Goal: Information Seeking & Learning: Understand process/instructions

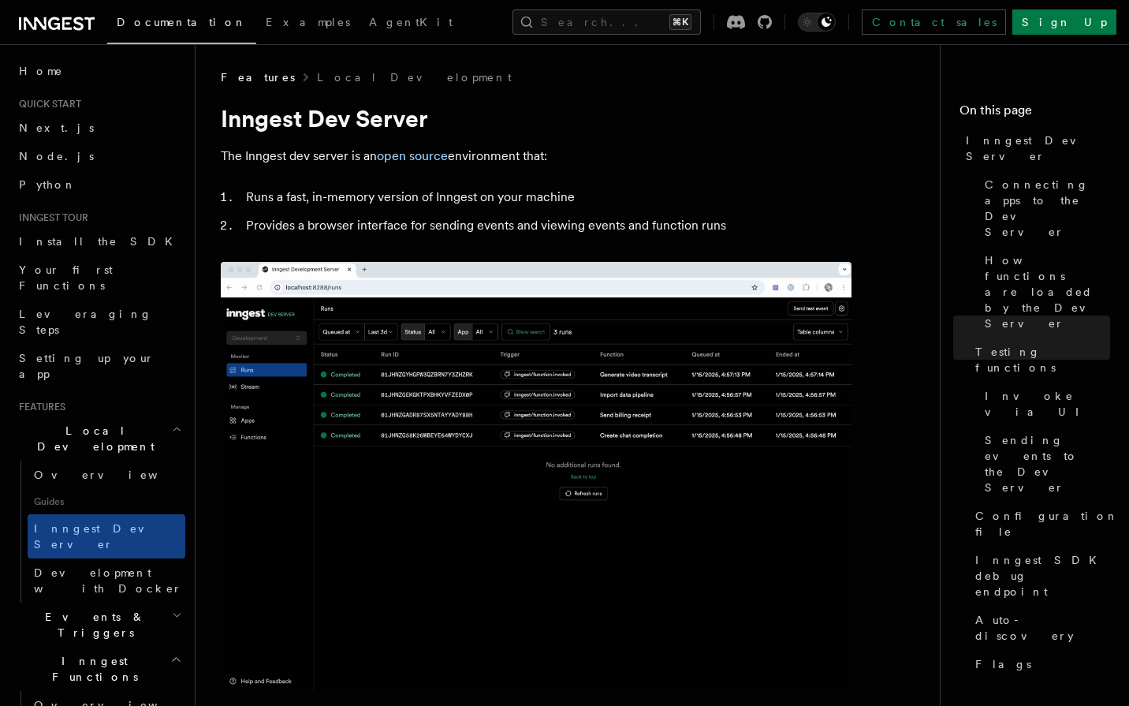
scroll to position [2732, 0]
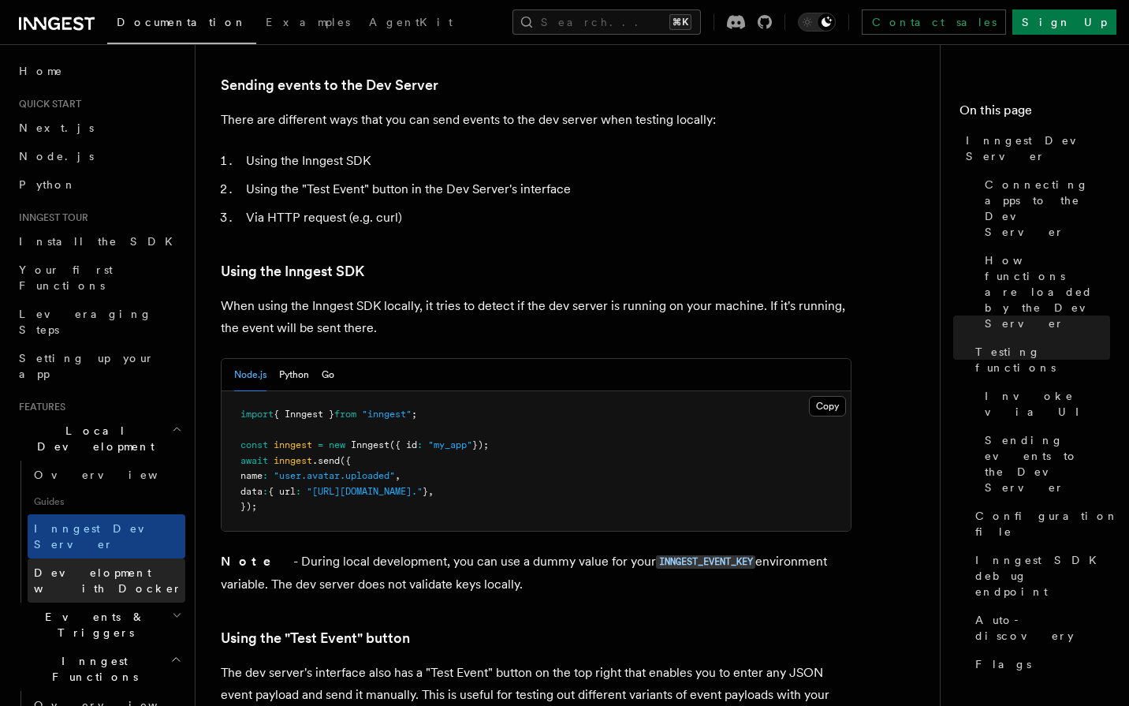
click at [125, 566] on span "Development with Docker" at bounding box center [108, 580] width 148 height 28
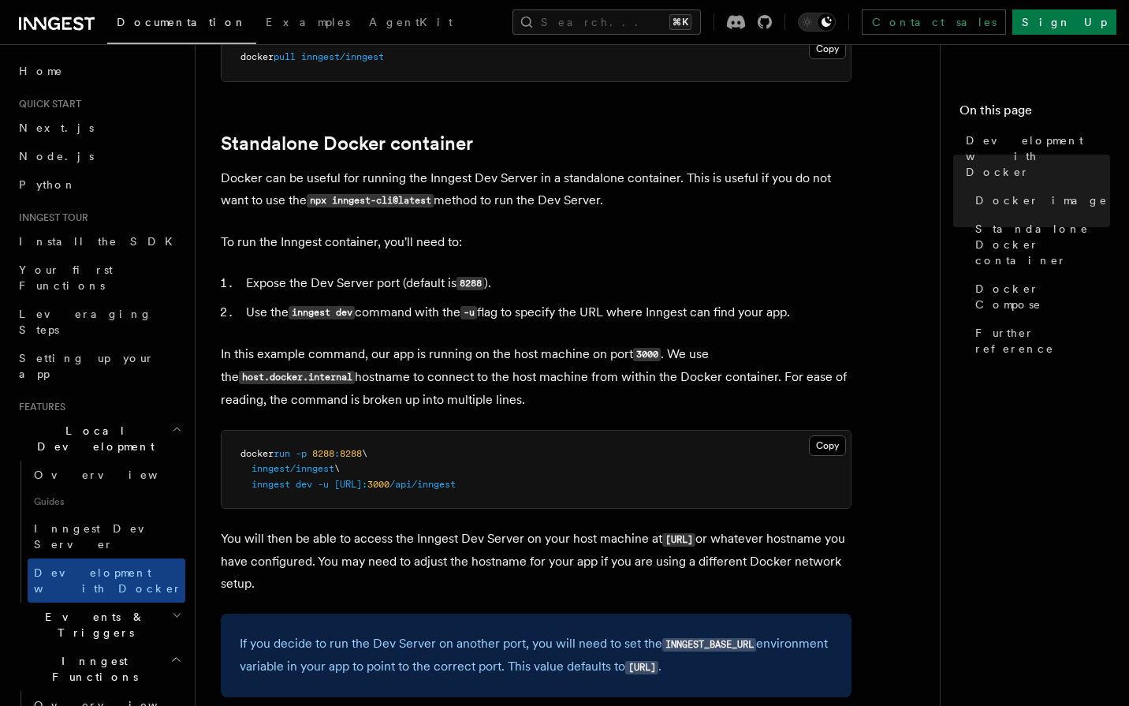
scroll to position [374, 0]
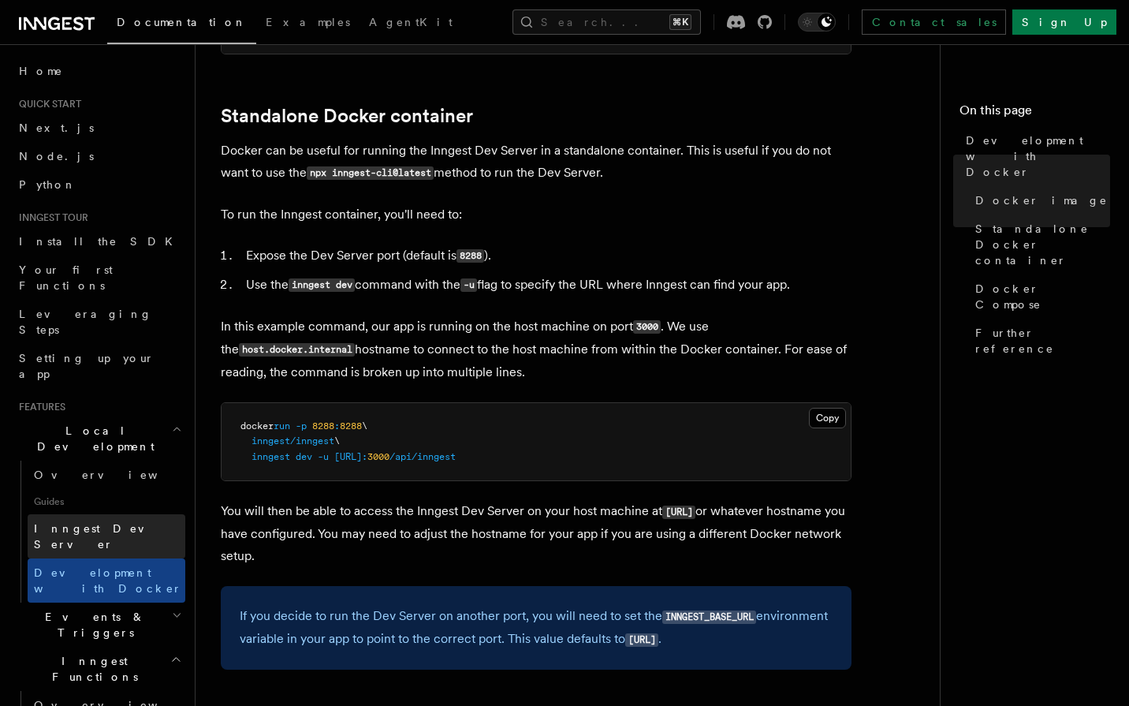
click at [112, 522] on span "Inngest Dev Server" at bounding box center [101, 536] width 135 height 28
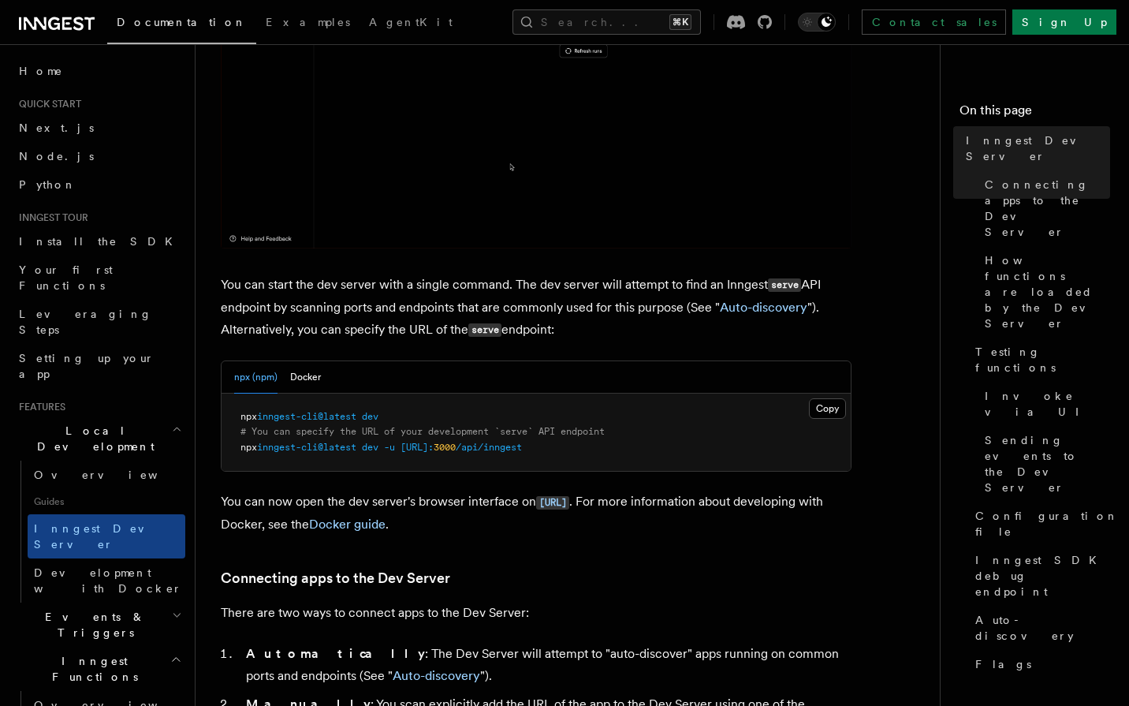
scroll to position [443, 0]
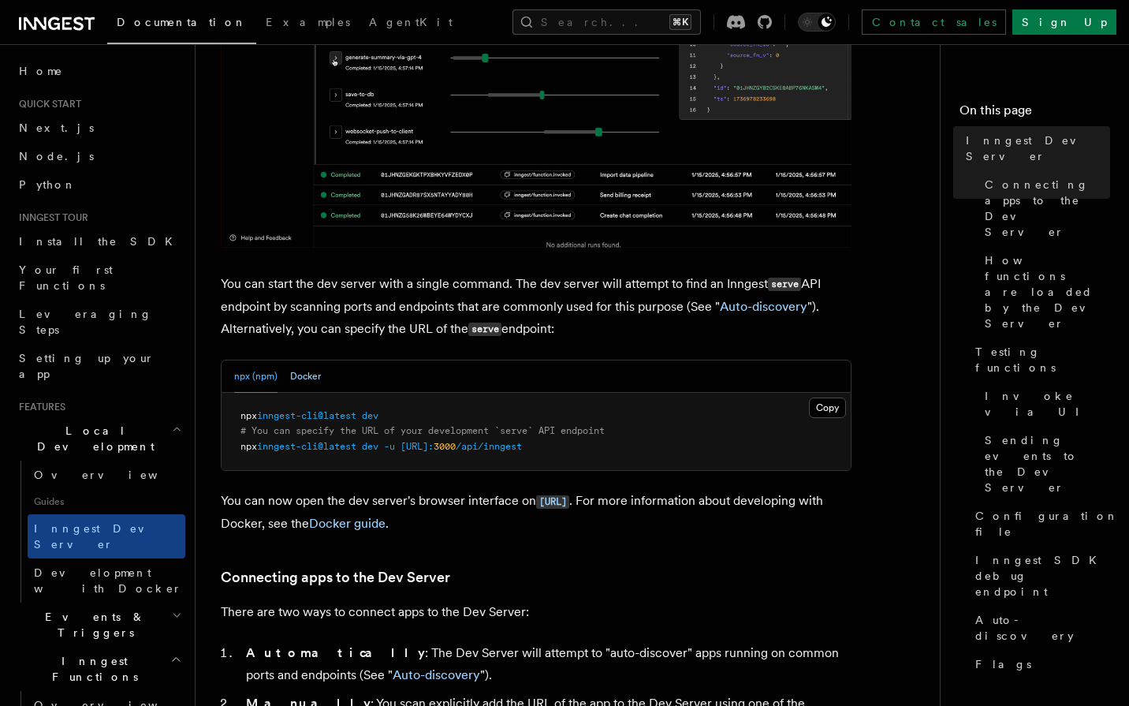
click at [300, 367] on button "Docker" at bounding box center [305, 376] width 31 height 32
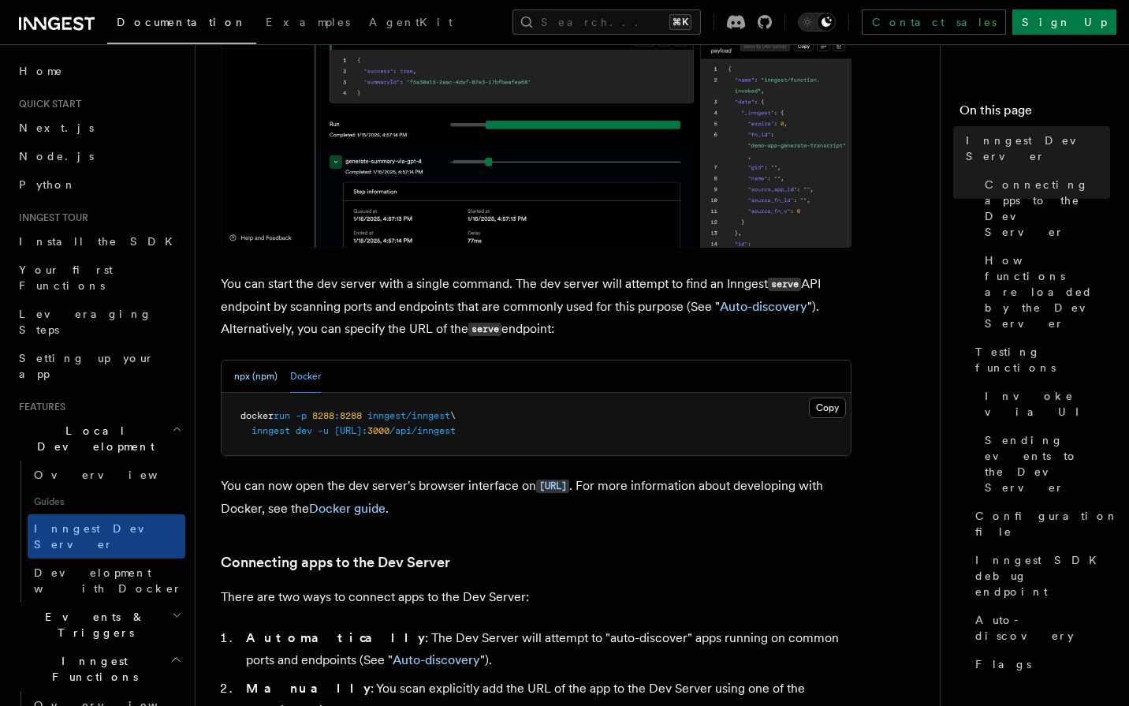
click at [264, 375] on button "npx (npm)" at bounding box center [255, 376] width 43 height 32
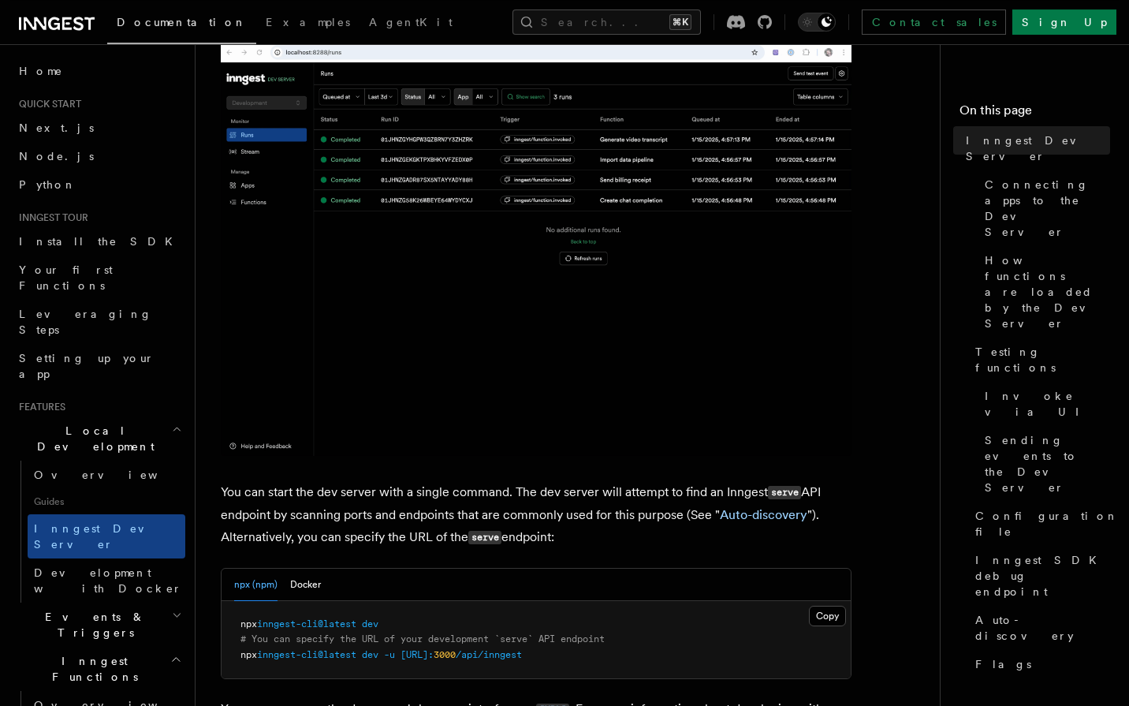
scroll to position [259, 0]
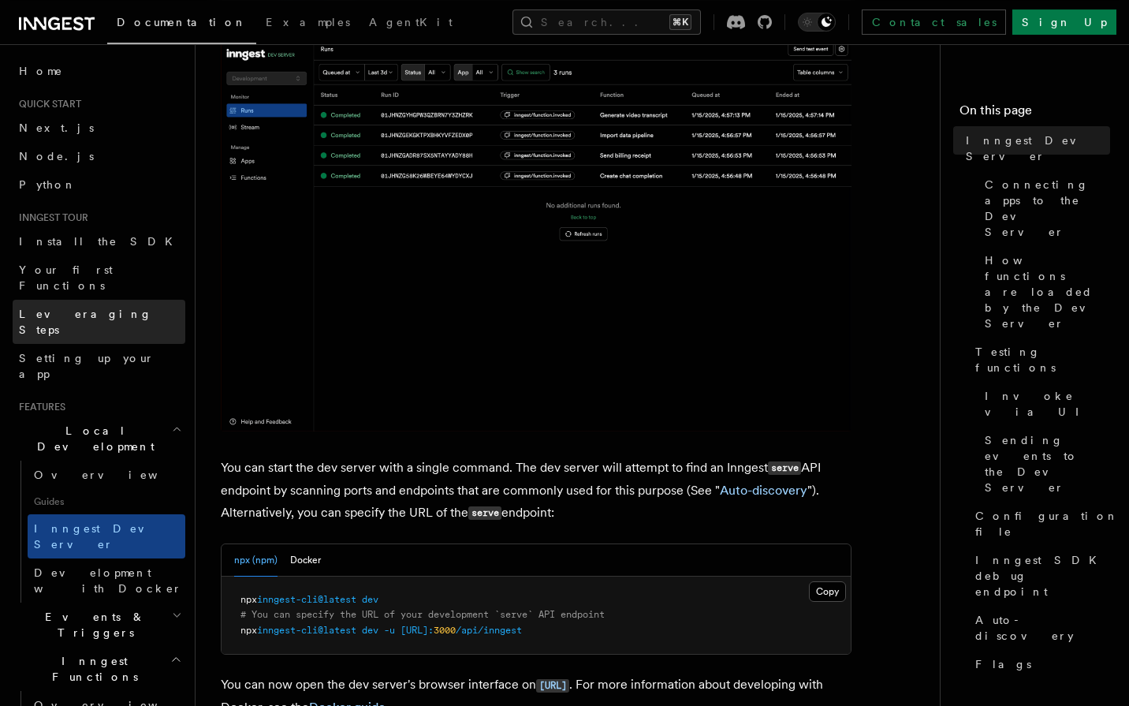
click at [75, 308] on span "Leveraging Steps" at bounding box center [85, 322] width 133 height 28
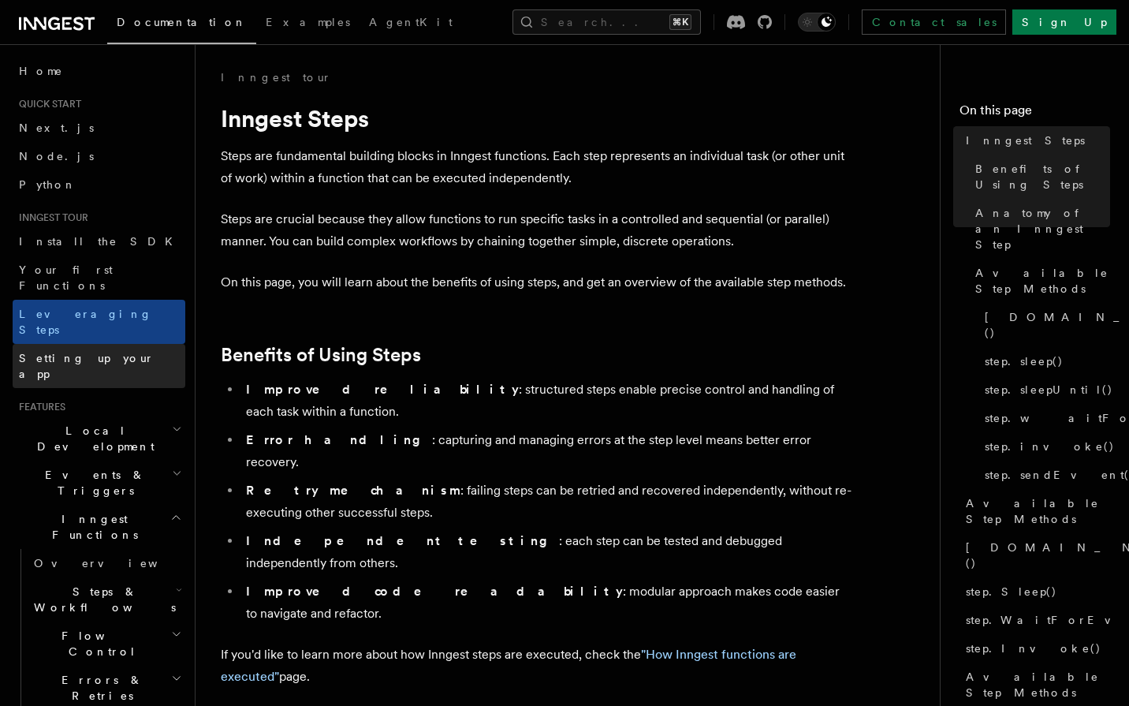
click at [73, 352] on span "Setting up your app" at bounding box center [87, 366] width 136 height 28
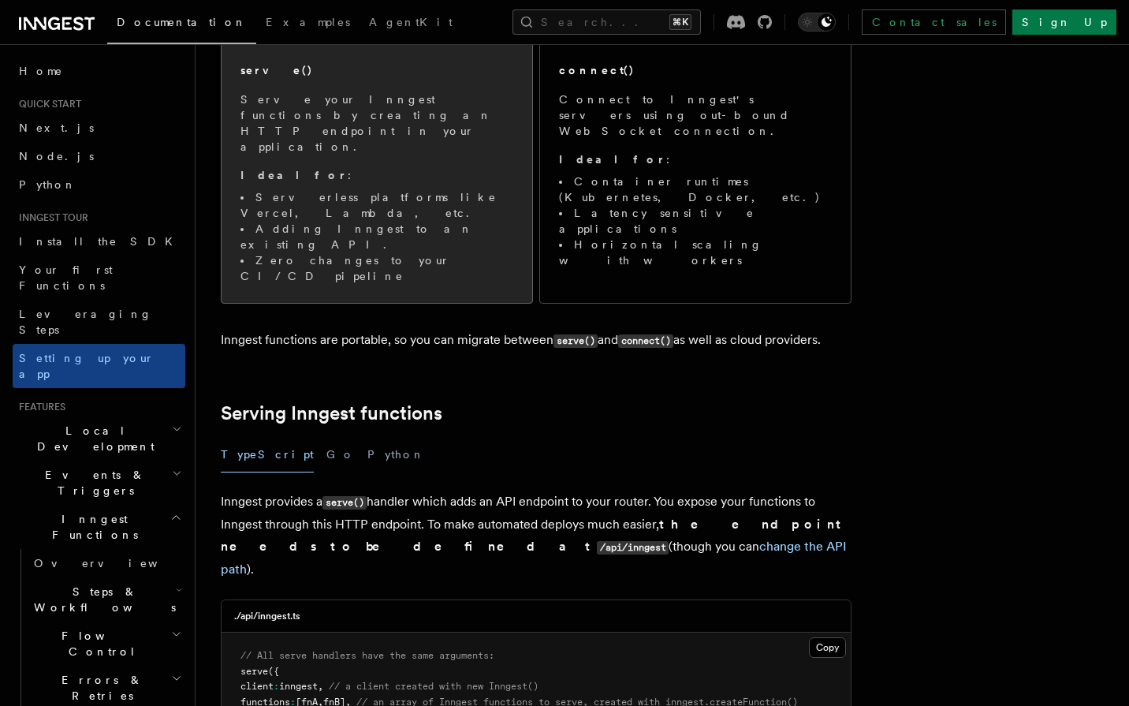
scroll to position [321, 0]
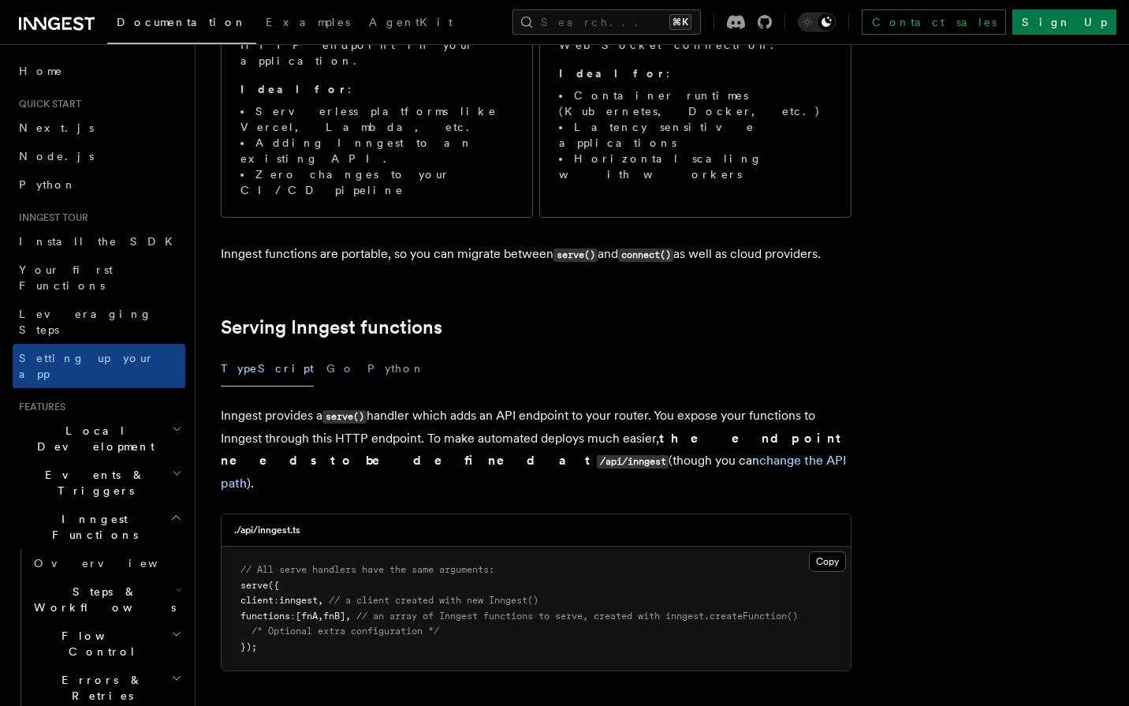
click at [267, 580] on span "serve" at bounding box center [255, 585] width 28 height 11
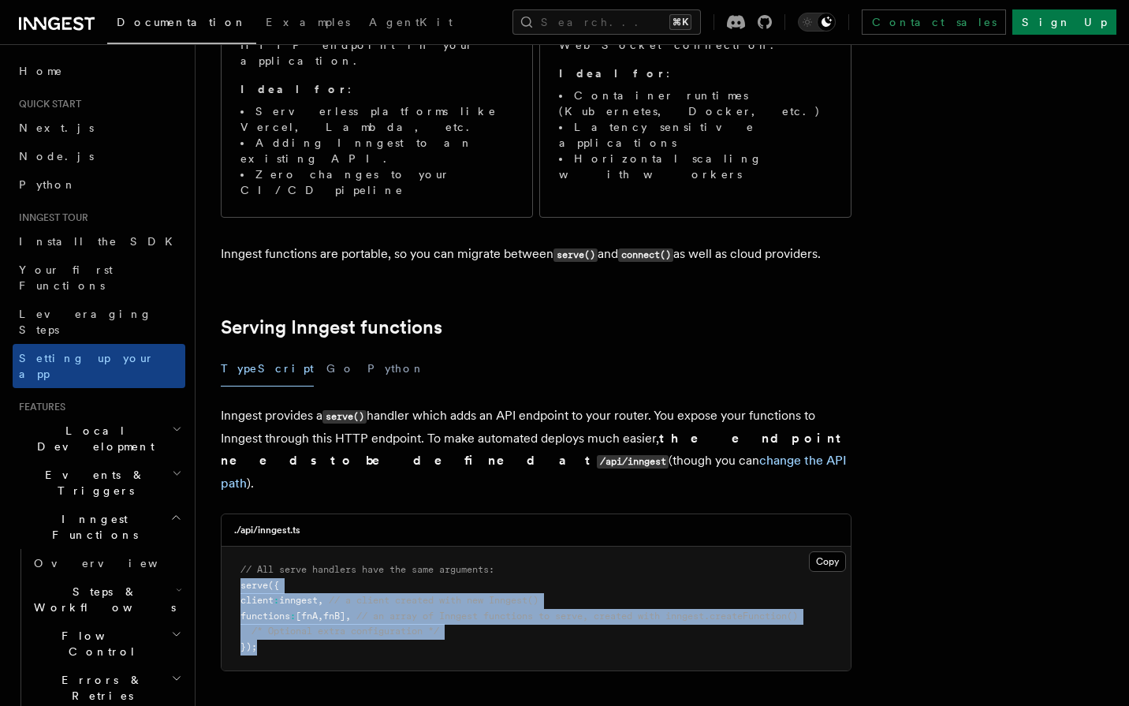
drag, startPoint x: 267, startPoint y: 488, endPoint x: 261, endPoint y: 555, distance: 67.3
click at [261, 555] on pre "// All serve handlers have the same arguments: serve ({ client : inngest , // a…" at bounding box center [536, 608] width 629 height 124
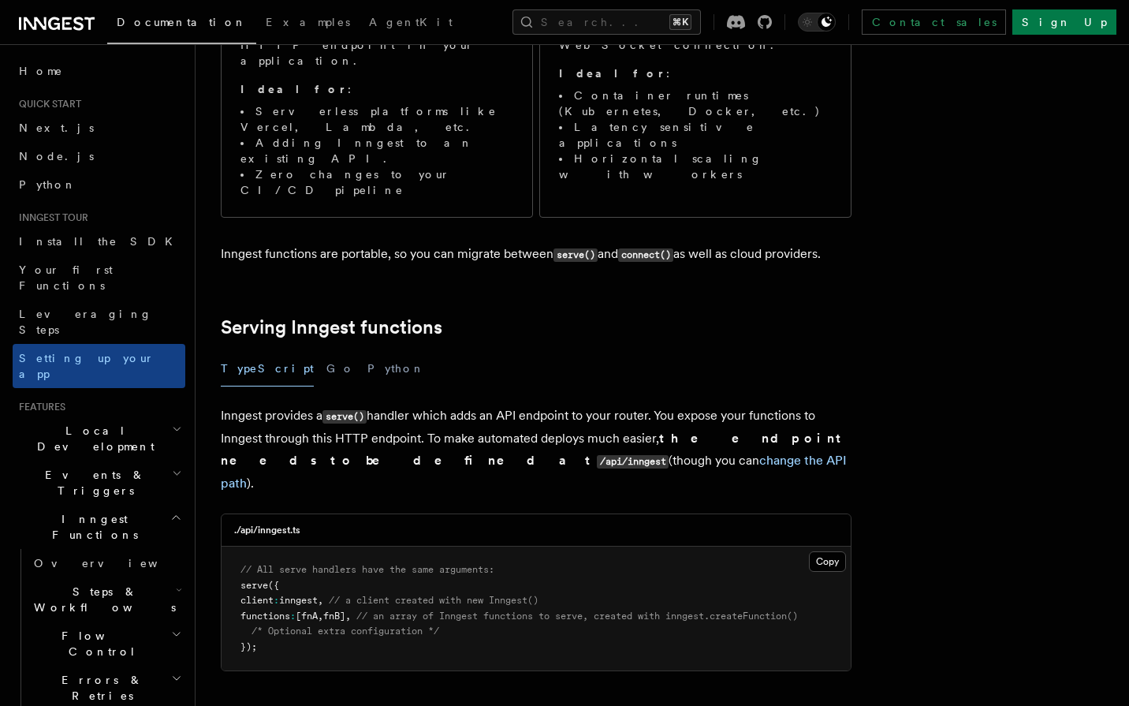
click at [381, 546] on pre "// All serve handlers have the same arguments: serve ({ client : inngest , // a…" at bounding box center [536, 608] width 629 height 124
click at [287, 546] on pre "// All serve handlers have the same arguments: serve ({ client : inngest , // a…" at bounding box center [536, 608] width 629 height 124
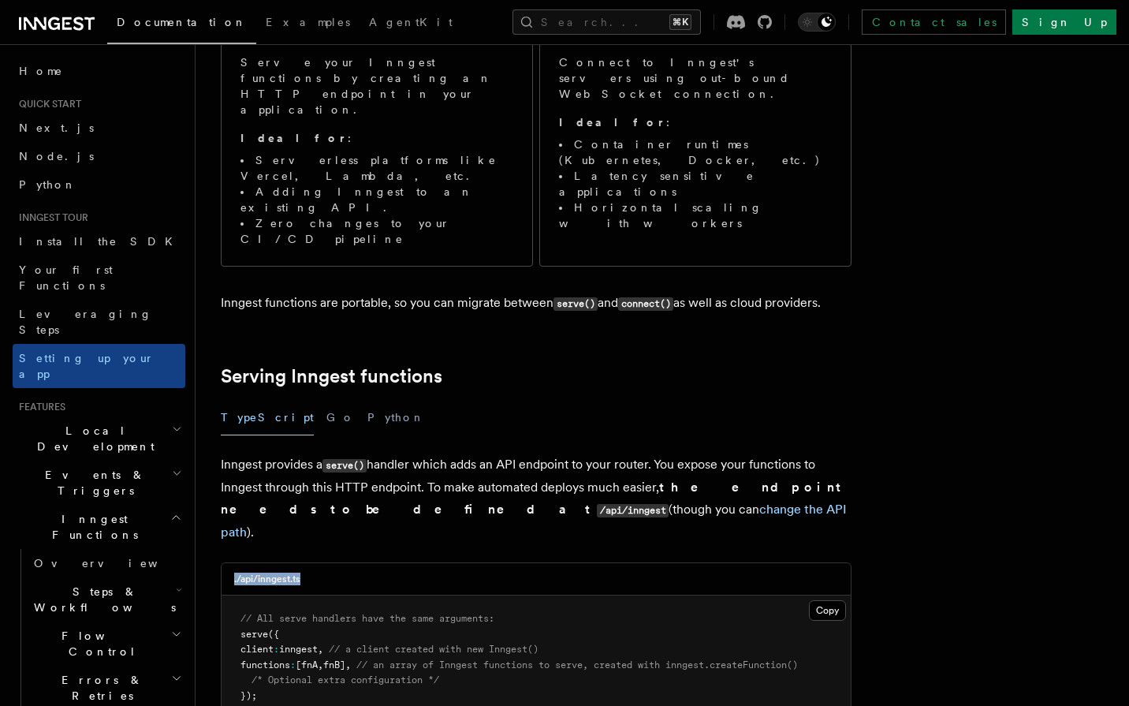
drag, startPoint x: 287, startPoint y: 480, endPoint x: 282, endPoint y: 488, distance: 9.2
click at [283, 595] on pre "// All serve handlers have the same arguments: serve ({ client : inngest , // a…" at bounding box center [536, 657] width 629 height 124
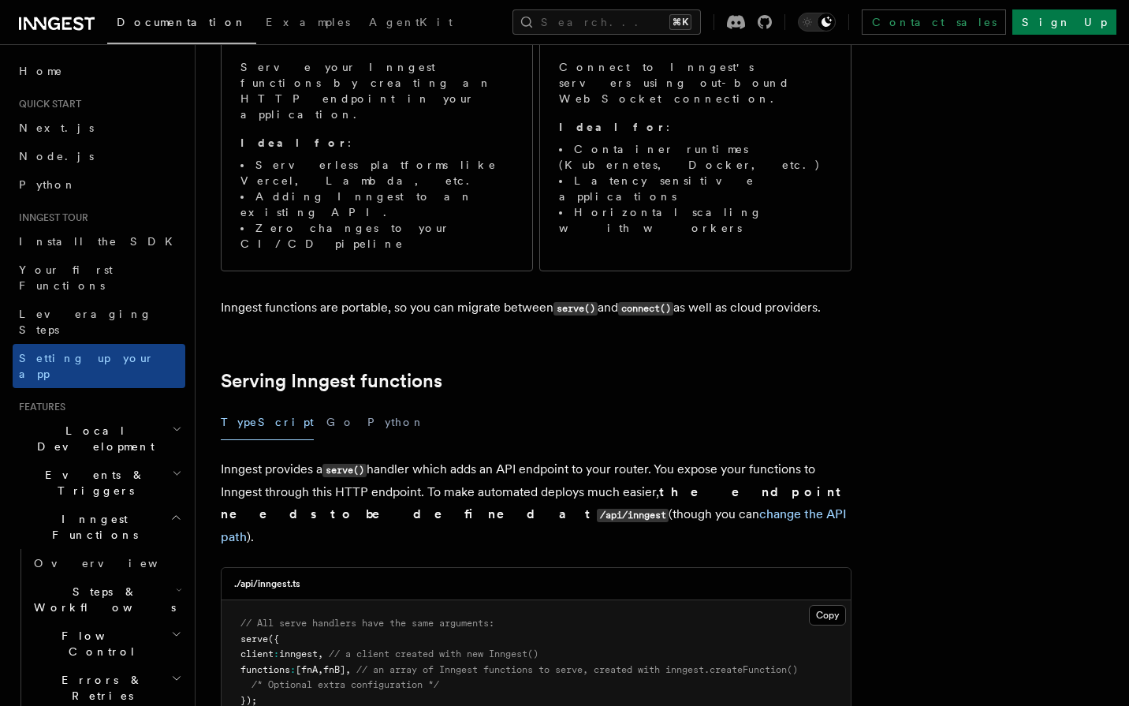
click at [330, 600] on pre "// All serve handlers have the same arguments: serve ({ client : inngest , // a…" at bounding box center [536, 662] width 629 height 124
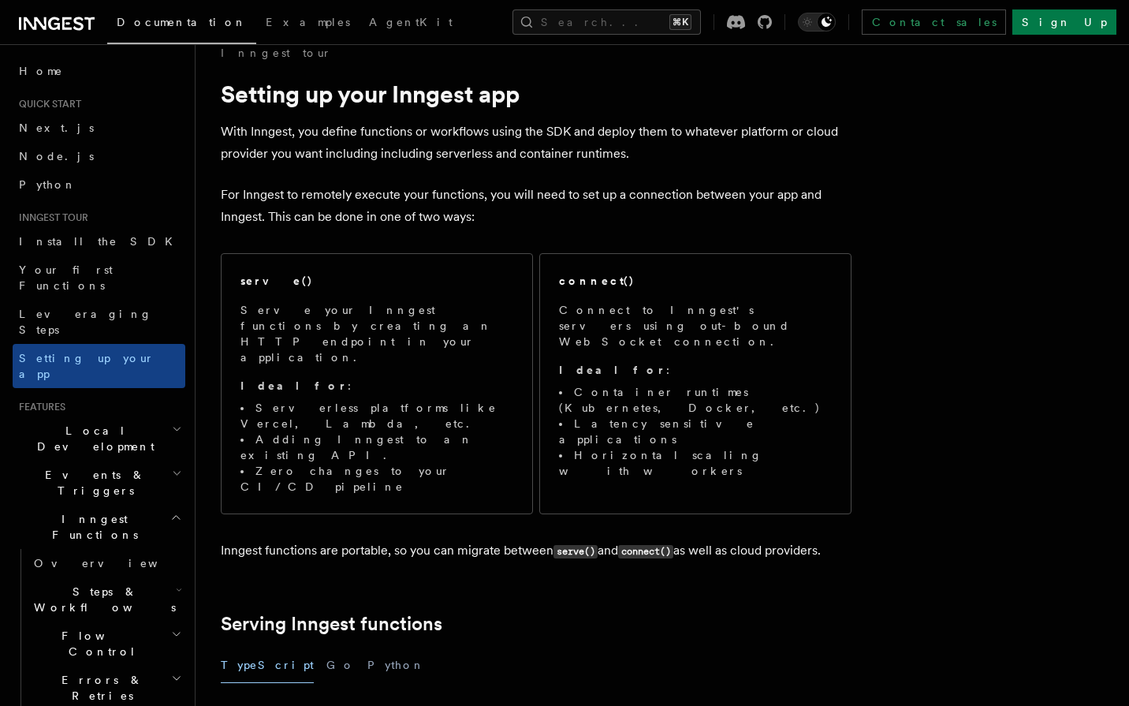
scroll to position [0, 0]
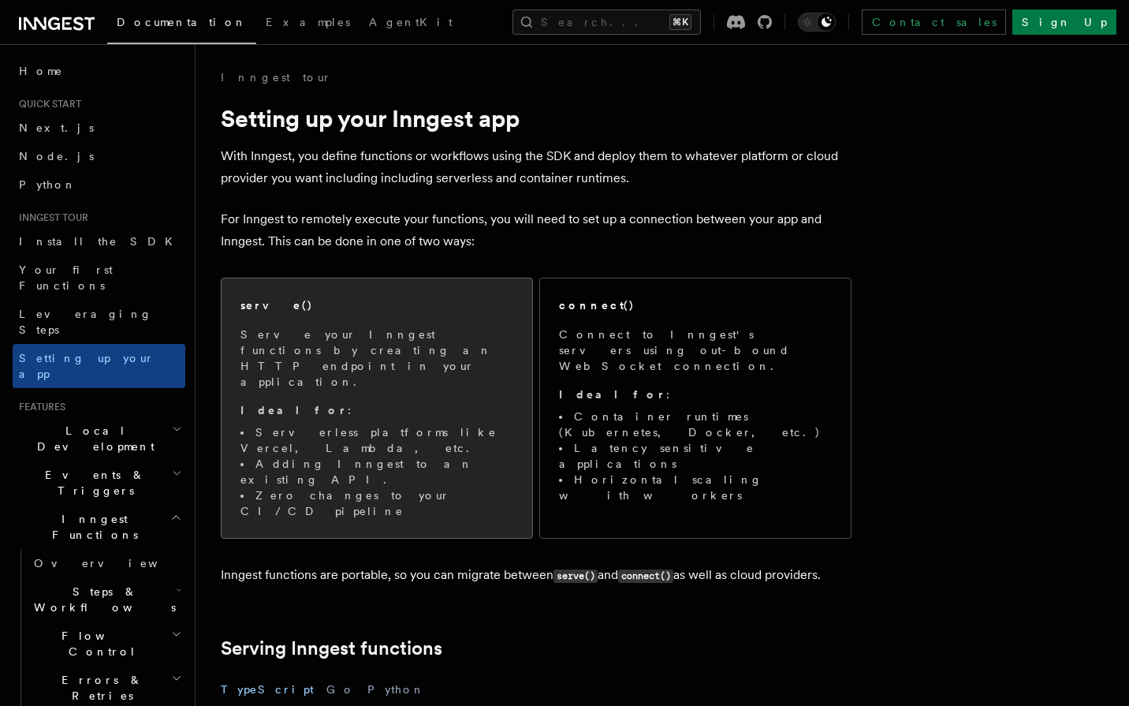
click at [437, 402] on p "Ideal for :" at bounding box center [377, 410] width 273 height 16
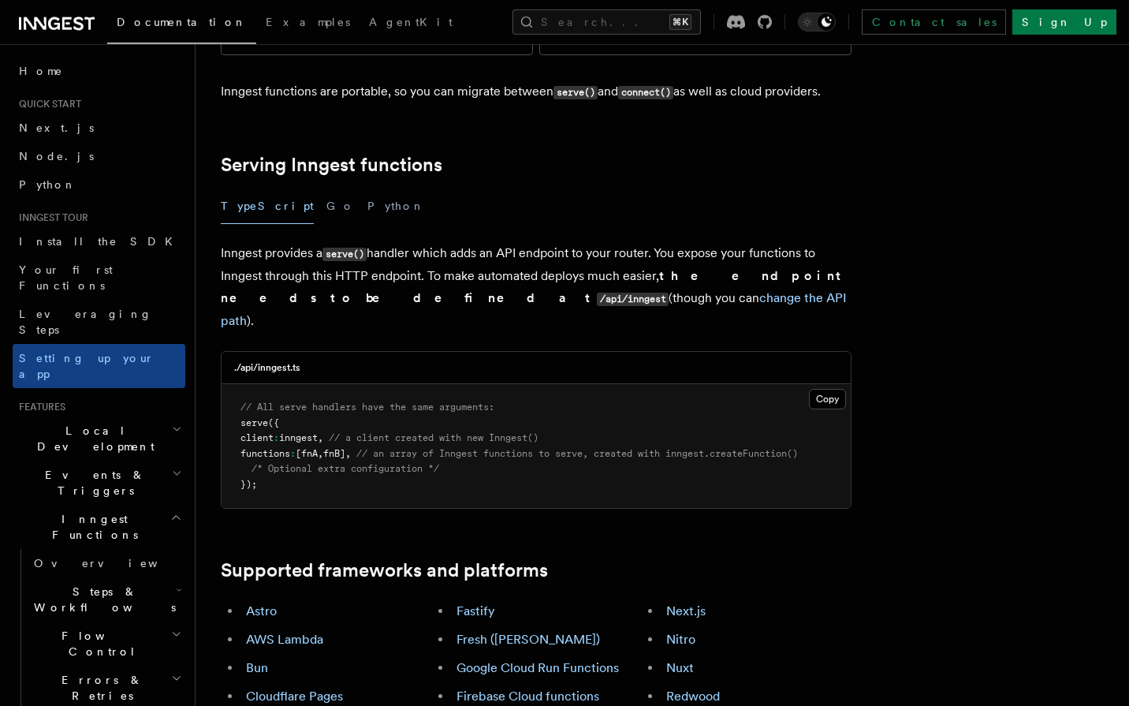
scroll to position [483, 0]
click at [831, 389] on button "Copy Copied" at bounding box center [827, 399] width 37 height 21
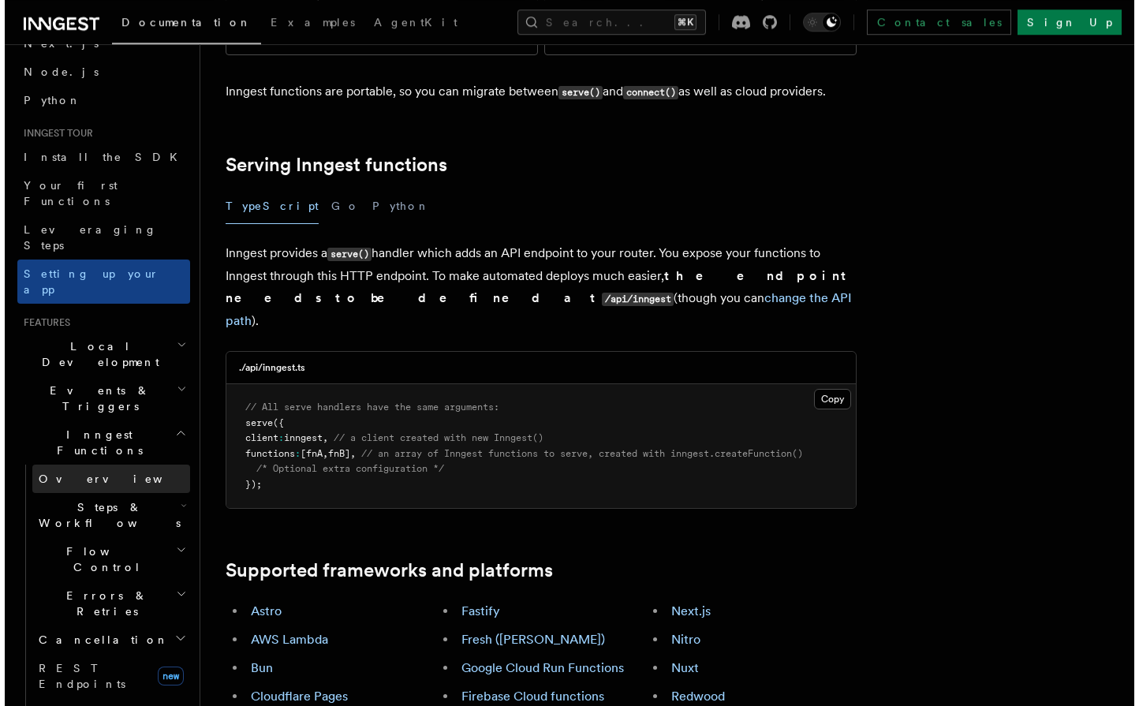
scroll to position [91, 0]
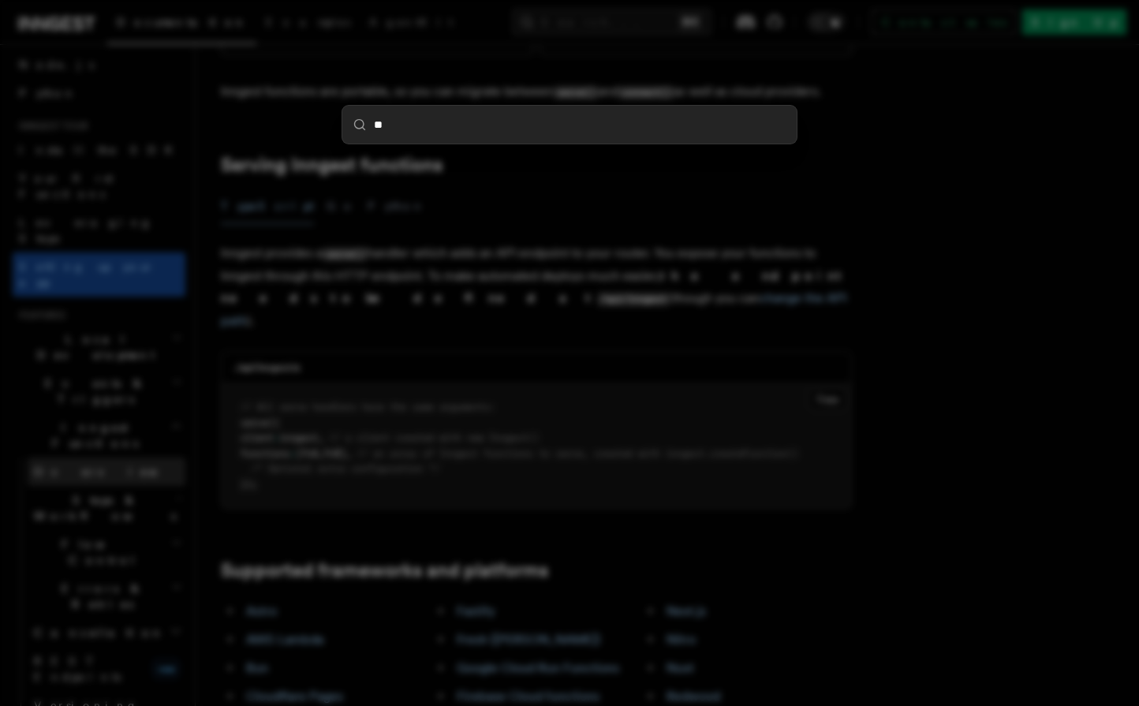
type input "***"
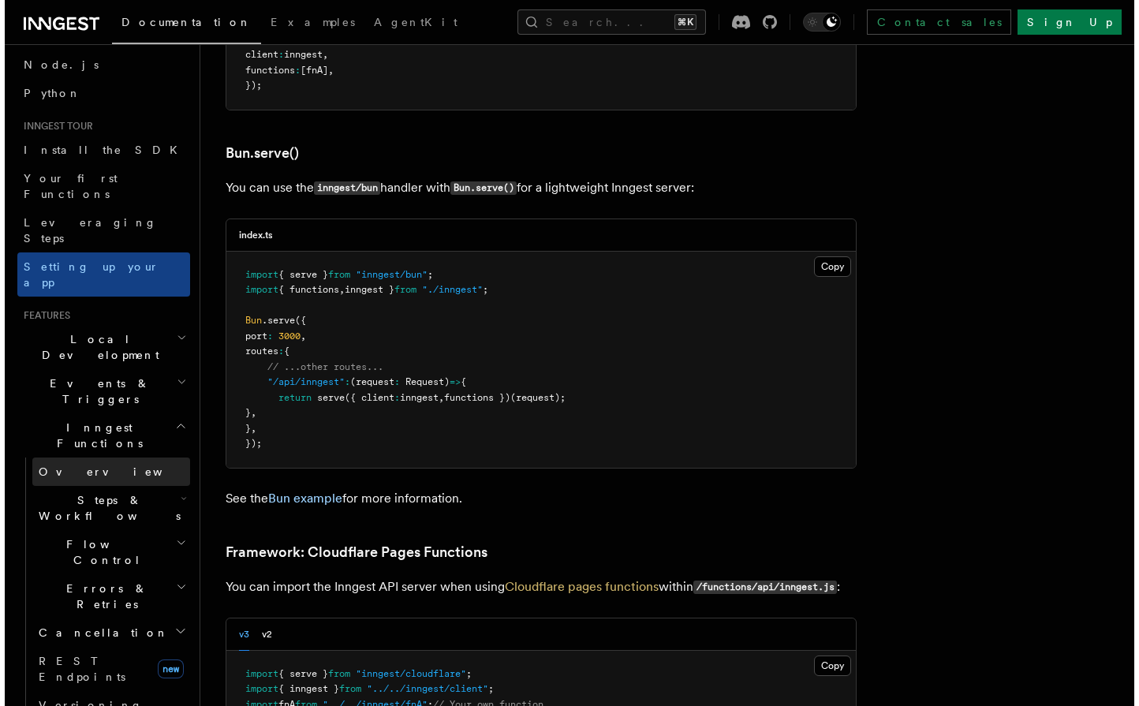
scroll to position [2037, 0]
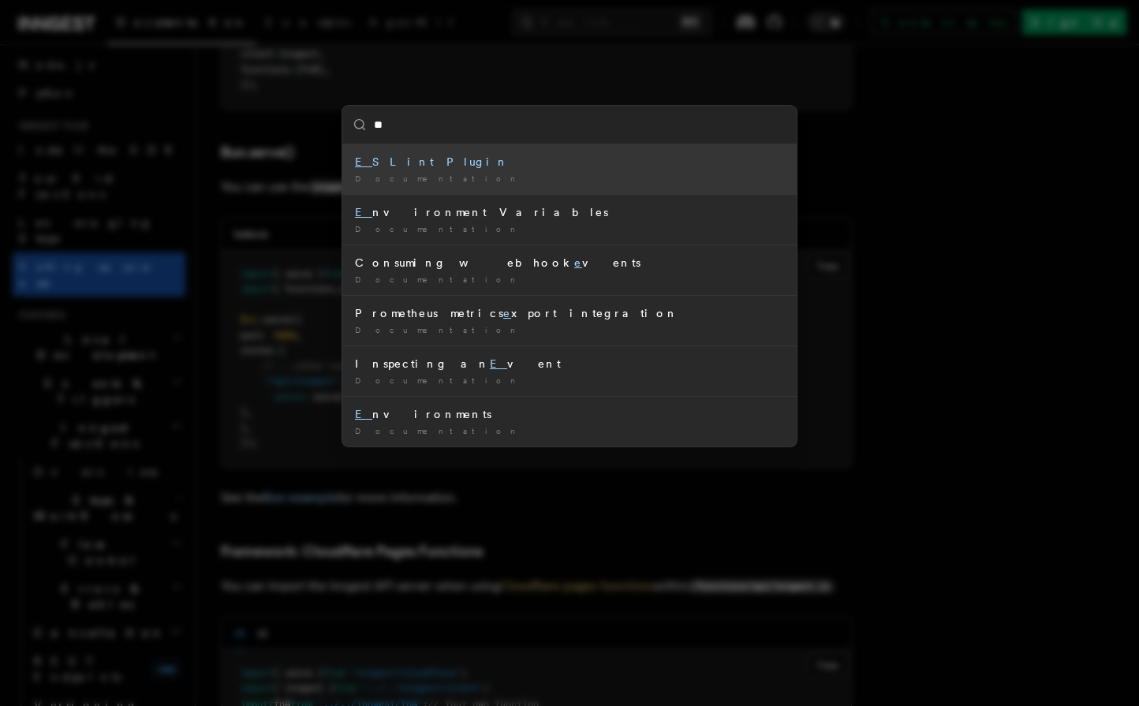
type input "***"
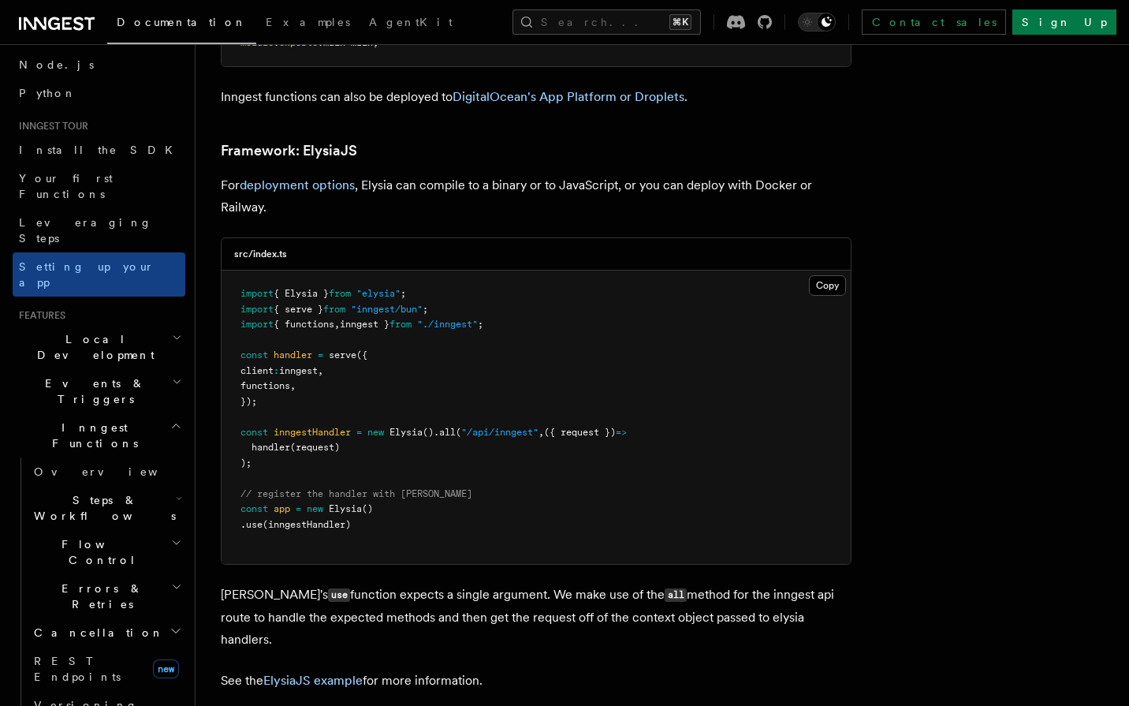
scroll to position [4113, 0]
click at [326, 349] on span at bounding box center [326, 354] width 6 height 11
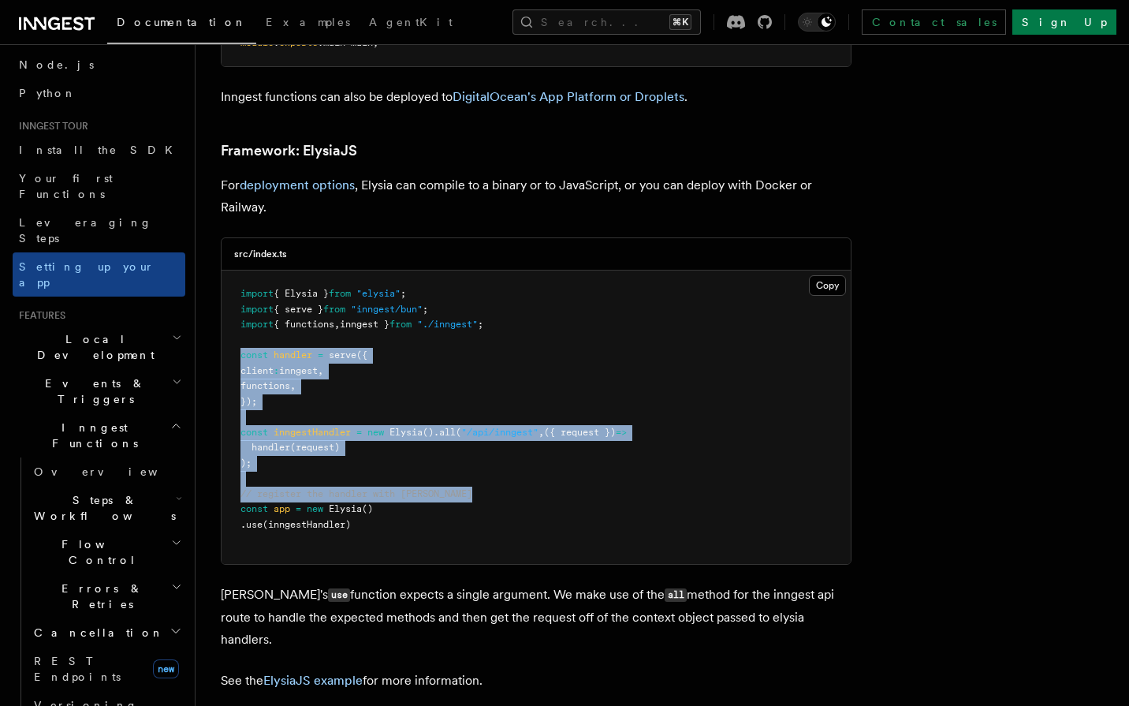
drag, startPoint x: 326, startPoint y: 297, endPoint x: 300, endPoint y: 424, distance: 130.4
click at [300, 424] on code "import { Elysia } from "elysia" ; import { serve } from "inngest/bun" ; import …" at bounding box center [434, 409] width 386 height 242
click at [300, 410] on pre "import { Elysia } from "elysia" ; import { serve } from "inngest/bun" ; import …" at bounding box center [536, 416] width 629 height 293
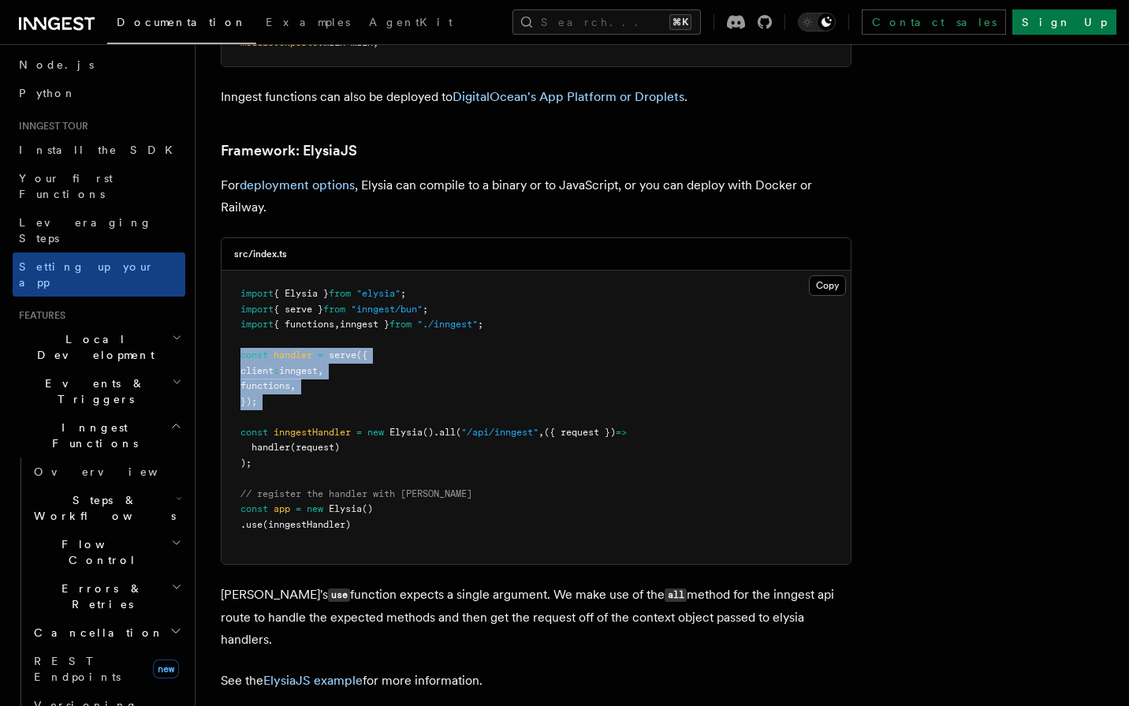
drag, startPoint x: 274, startPoint y: 347, endPoint x: 226, endPoint y: 291, distance: 73.8
click at [226, 291] on pre "import { Elysia } from "elysia" ; import { serve } from "inngest/bun" ; import …" at bounding box center [536, 416] width 629 height 293
copy code "const handler = serve ({ client : inngest , functions , });"
click at [313, 304] on span "{ serve }" at bounding box center [299, 309] width 50 height 11
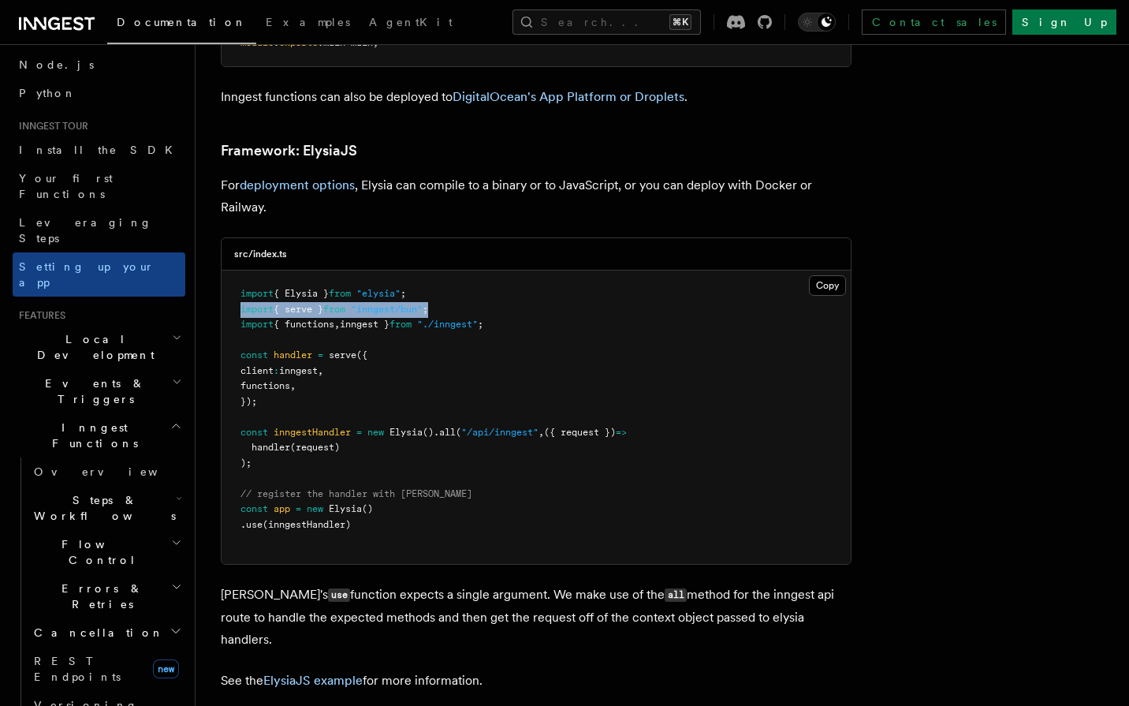
click at [313, 304] on span "{ serve }" at bounding box center [299, 309] width 50 height 11
copy code "import { serve } from "inngest/bun" ;"
click at [349, 325] on pre "import { Elysia } from "elysia" ; import { serve } from "inngest/bun" ; import …" at bounding box center [536, 416] width 629 height 293
click at [367, 319] on span "inngest }" at bounding box center [365, 324] width 50 height 11
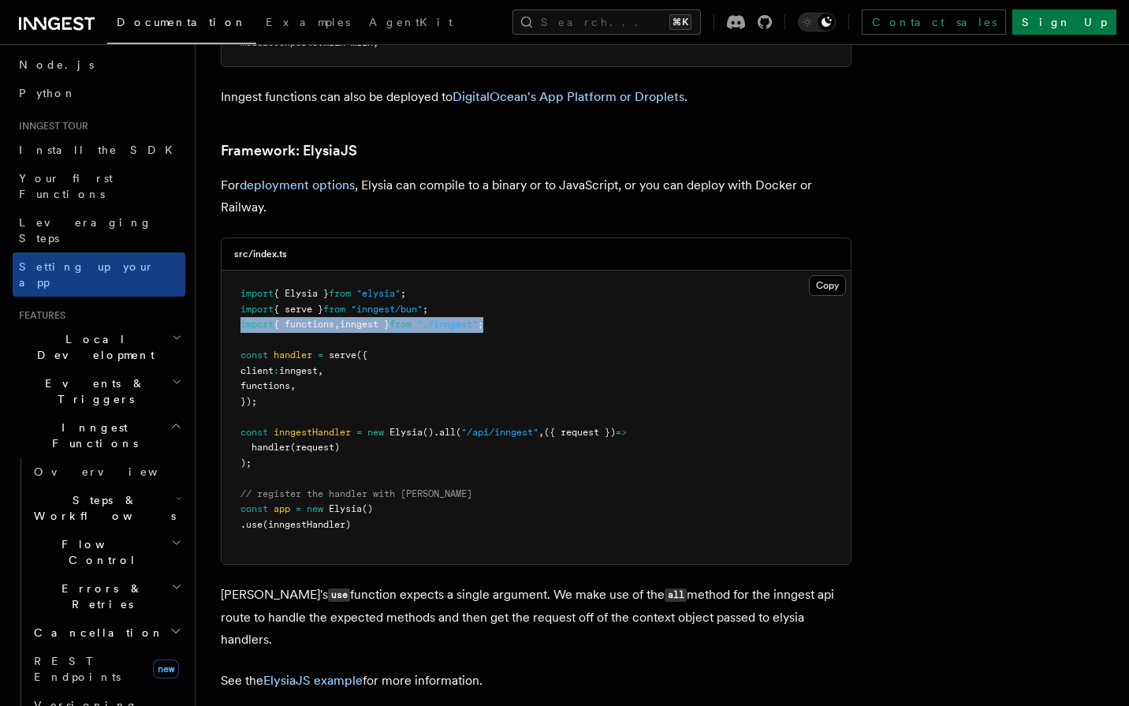
click at [367, 319] on span "inngest }" at bounding box center [365, 324] width 50 height 11
copy code "import { functions , inngest } from "./inngest" ;"
click at [315, 427] on span "inngestHandler" at bounding box center [312, 432] width 77 height 11
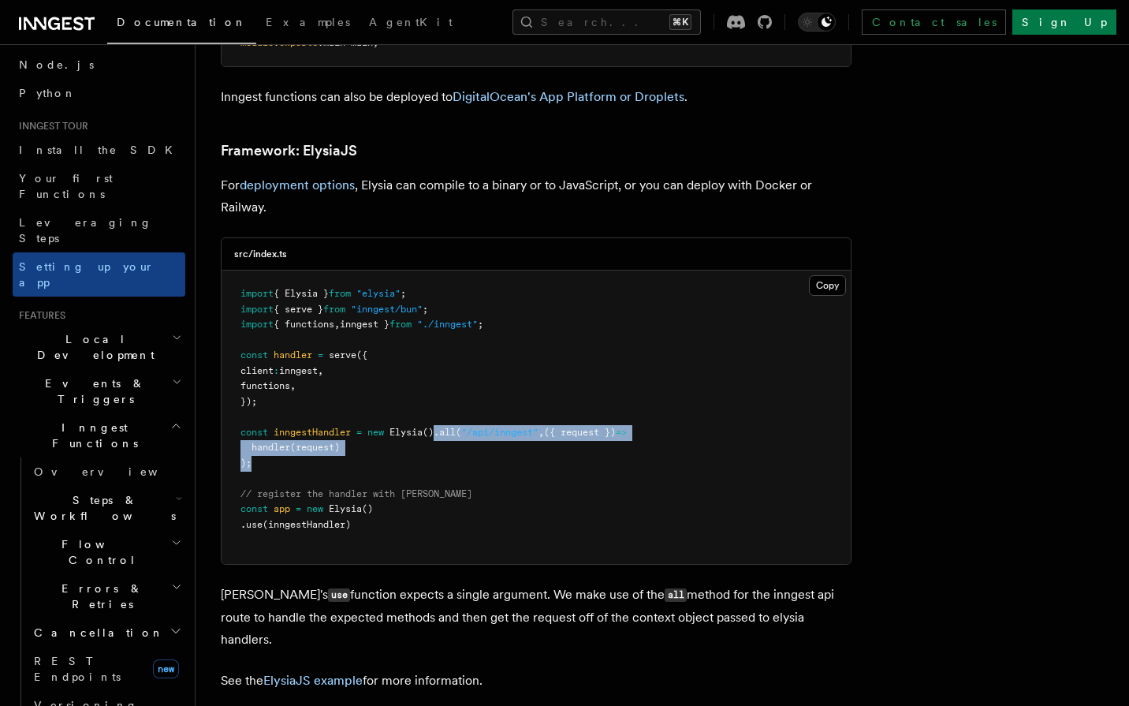
drag, startPoint x: 442, startPoint y: 371, endPoint x: 362, endPoint y: 399, distance: 85.3
click at [362, 399] on pre "import { Elysia } from "elysia" ; import { serve } from "inngest/bun" ; import …" at bounding box center [536, 416] width 629 height 293
copy code ".all ( "/api/inngest" , ({ request }) => handler (request) );"
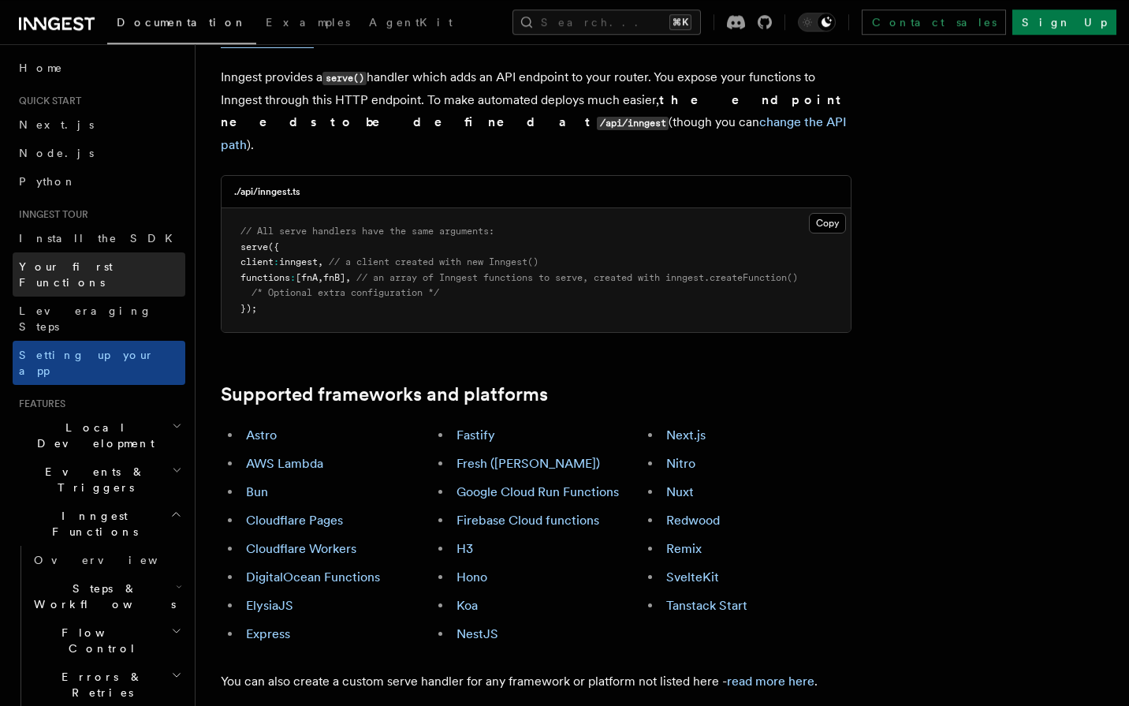
scroll to position [0, 0]
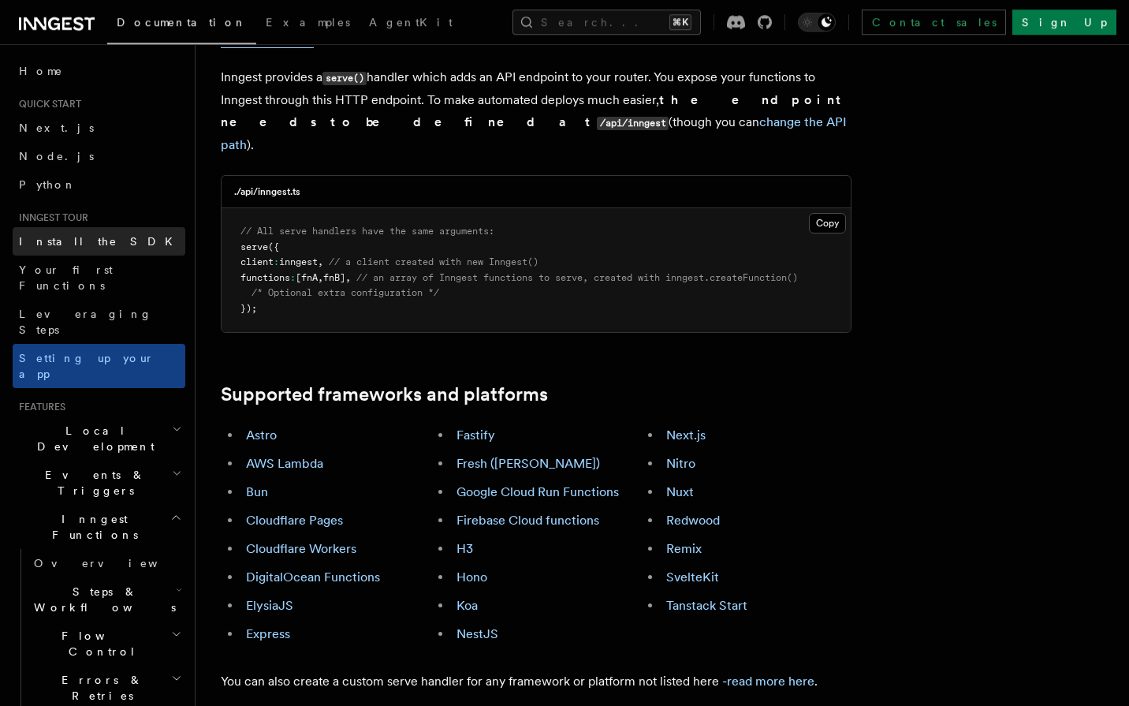
click at [73, 244] on span "Install the SDK" at bounding box center [100, 241] width 163 height 13
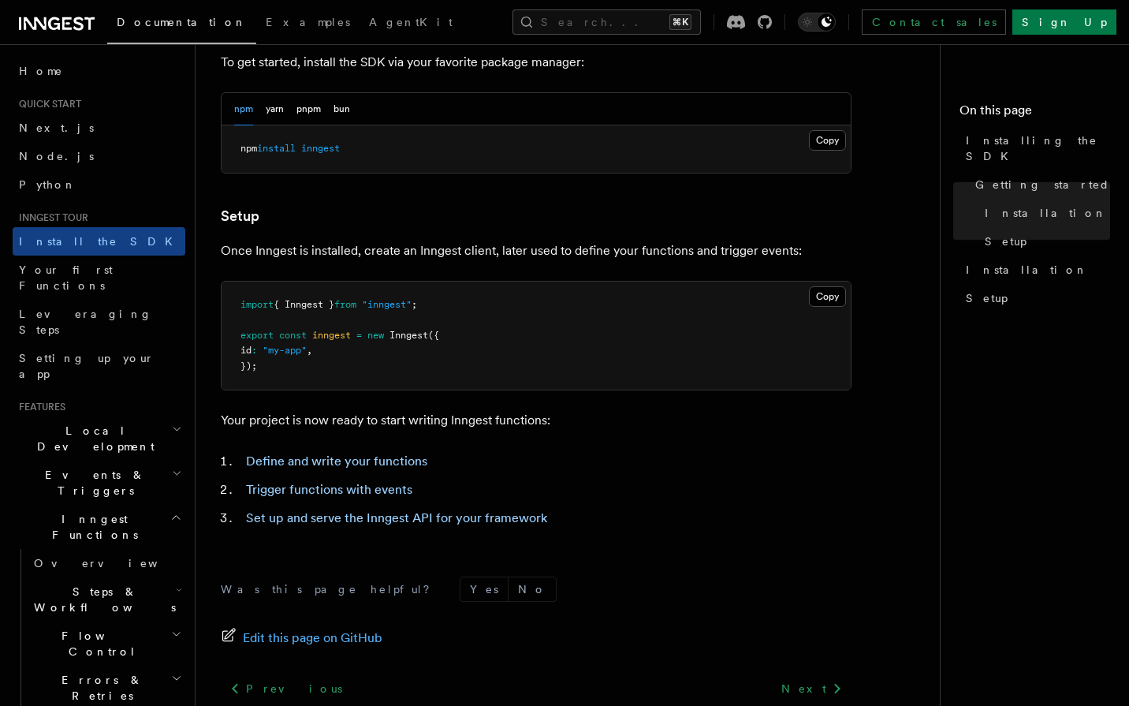
scroll to position [475, 0]
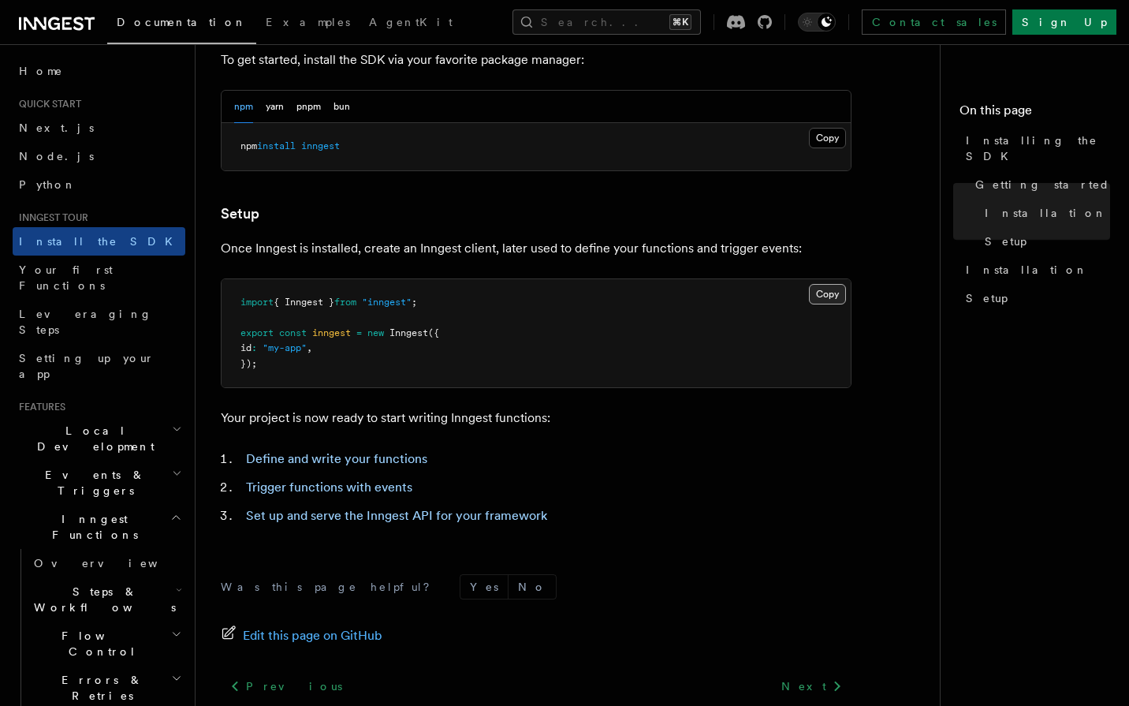
click at [819, 300] on button "Copy Copied" at bounding box center [827, 294] width 37 height 21
click at [334, 337] on span "inngest" at bounding box center [331, 332] width 39 height 11
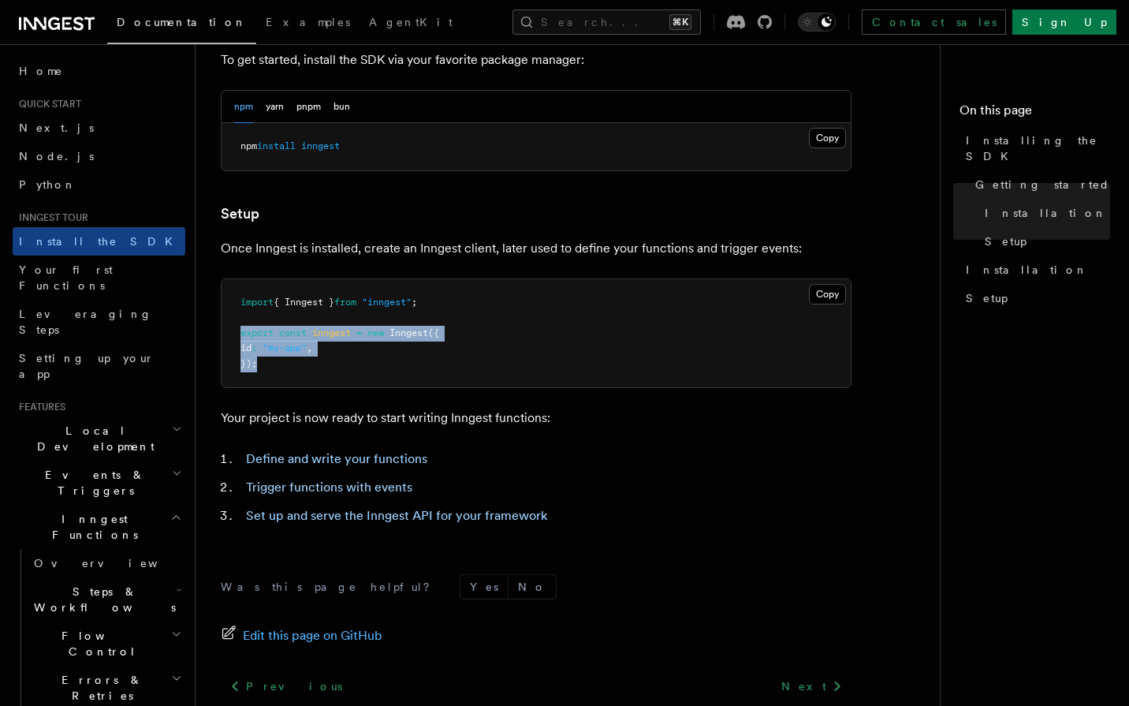
drag, startPoint x: 334, startPoint y: 337, endPoint x: 309, endPoint y: 366, distance: 38.1
click at [309, 366] on pre "import { Inngest } from "inngest" ; export const inngest = new Inngest ({ id : …" at bounding box center [536, 333] width 629 height 109
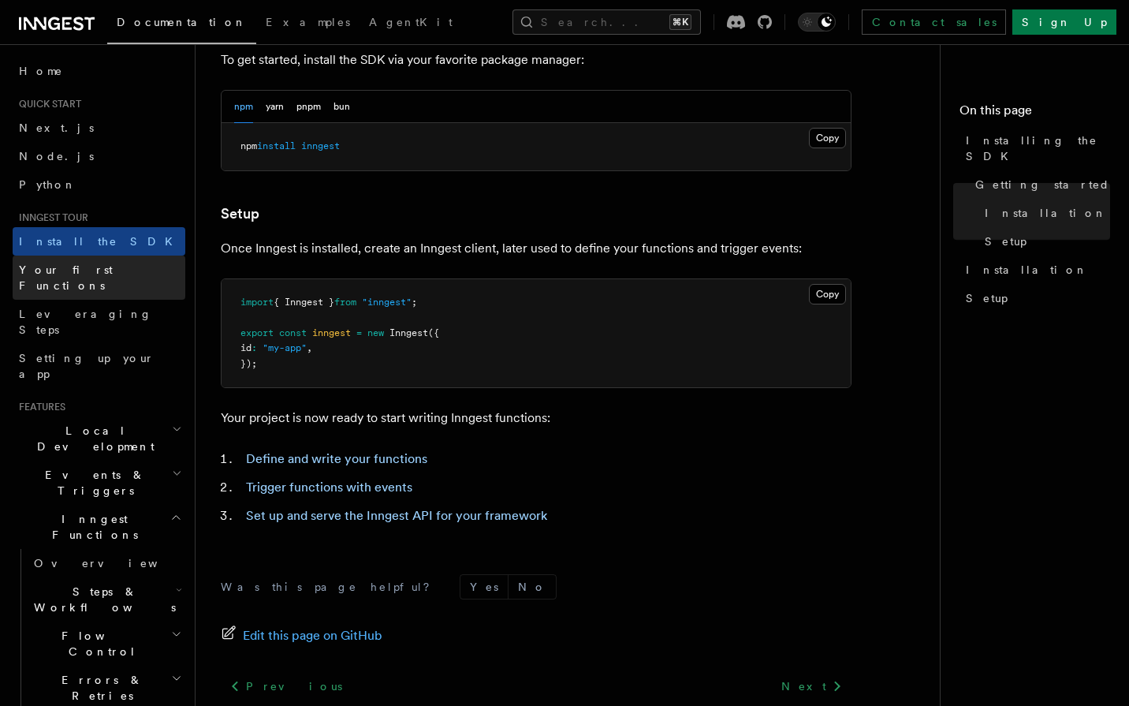
click at [99, 272] on span "Your first Functions" at bounding box center [66, 277] width 94 height 28
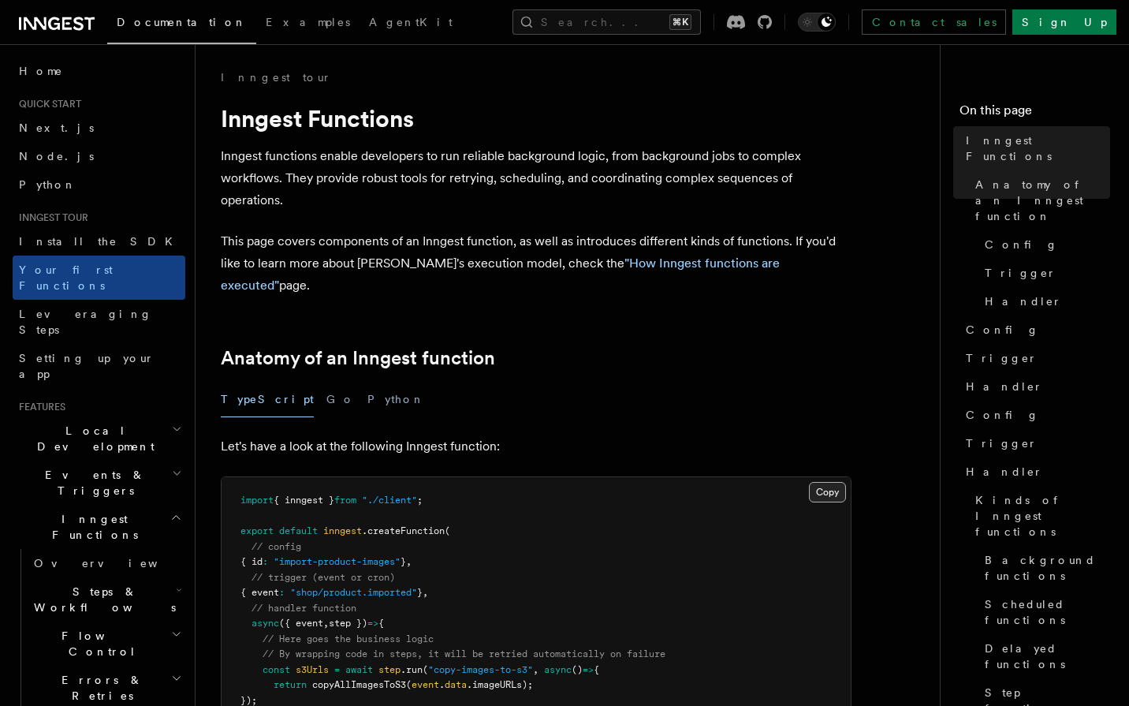
click at [832, 482] on button "Copy Copied" at bounding box center [827, 492] width 37 height 21
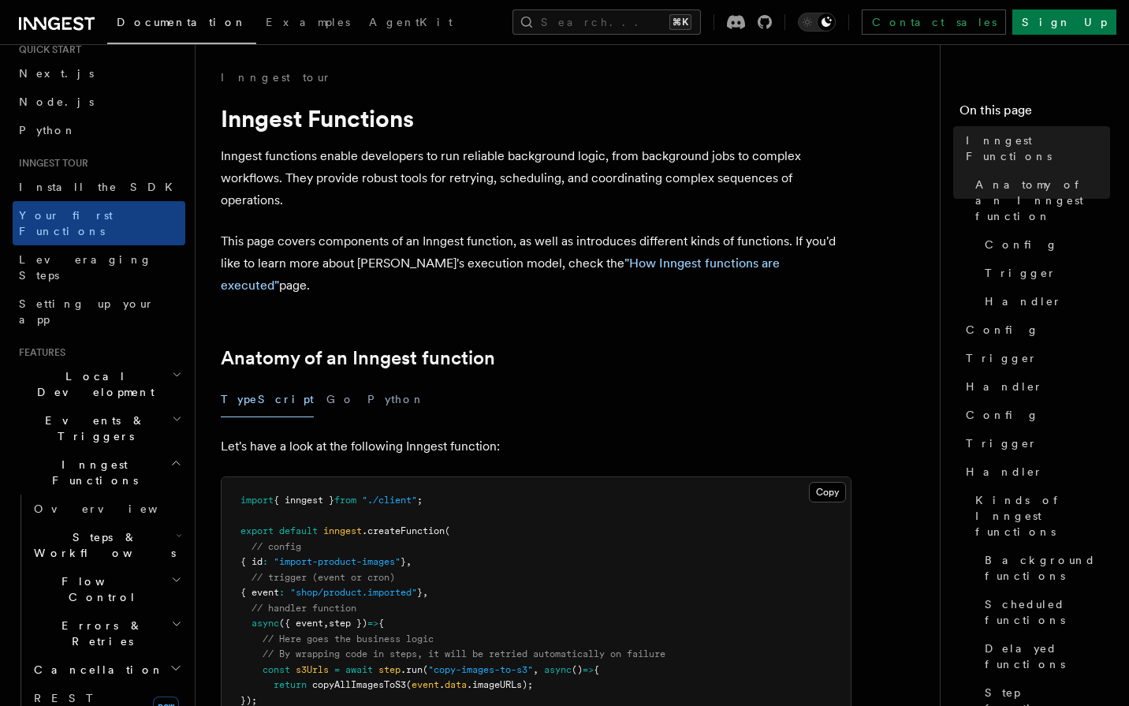
scroll to position [65, 0]
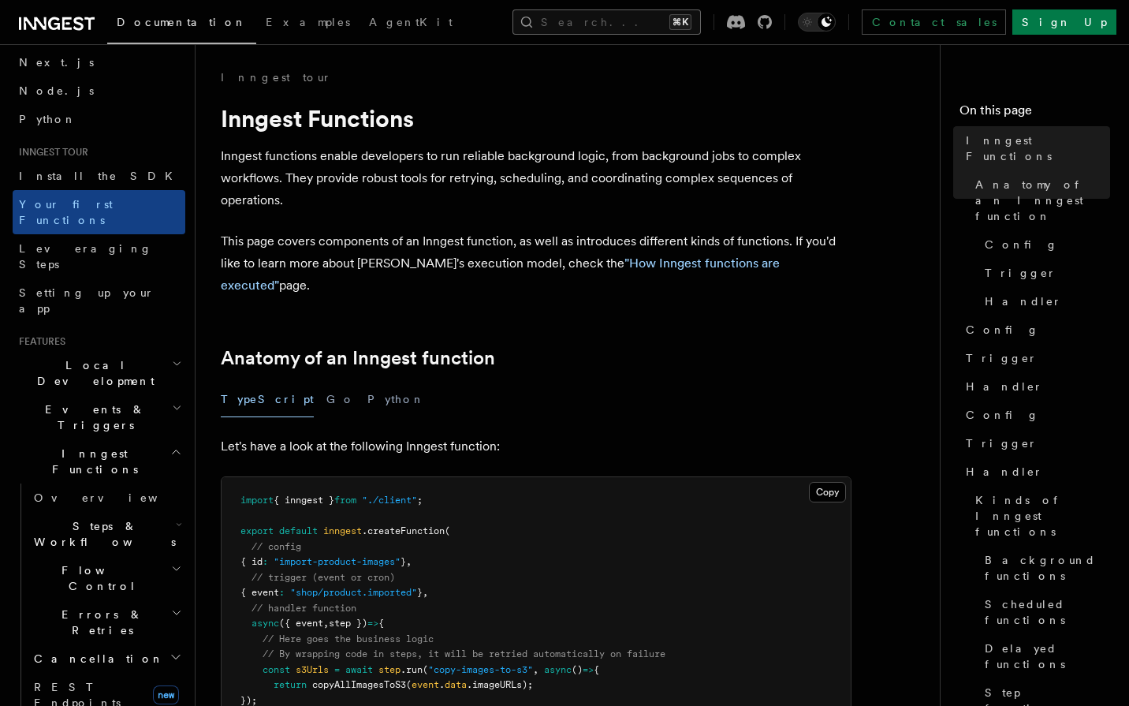
click at [547, 28] on button "Search... ⌘K" at bounding box center [607, 21] width 188 height 25
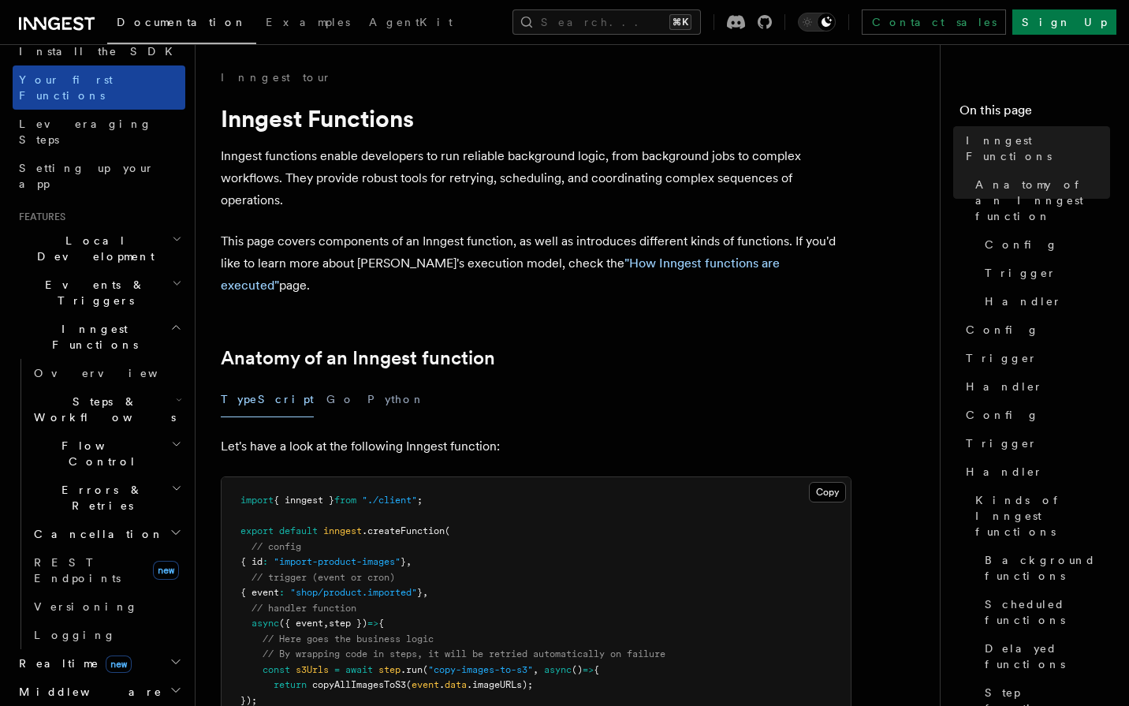
scroll to position [189, 0]
click at [172, 322] on icon "button" at bounding box center [176, 328] width 12 height 13
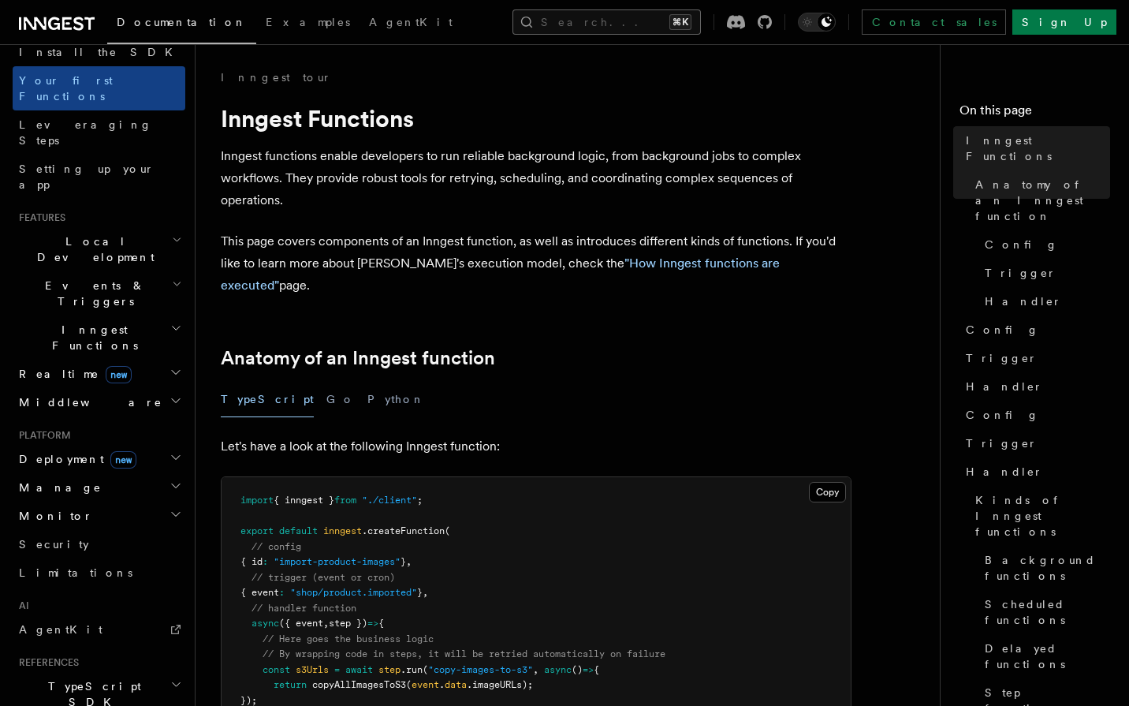
click at [559, 24] on button "Search... ⌘K" at bounding box center [607, 21] width 188 height 25
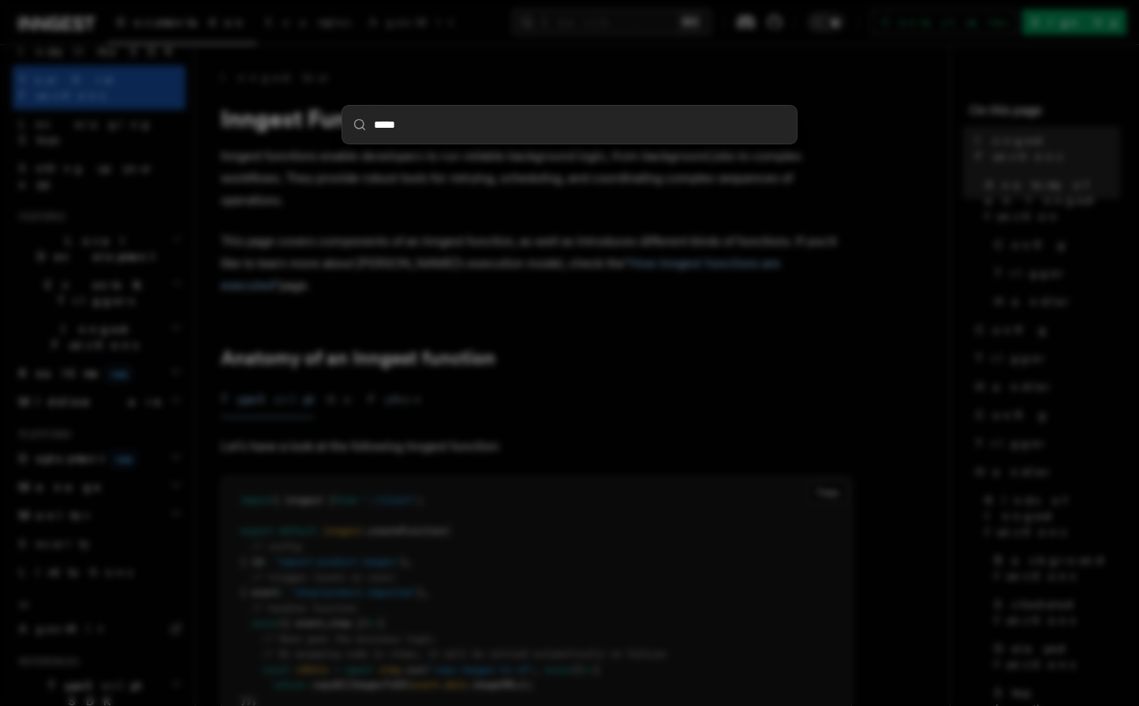
type input "******"
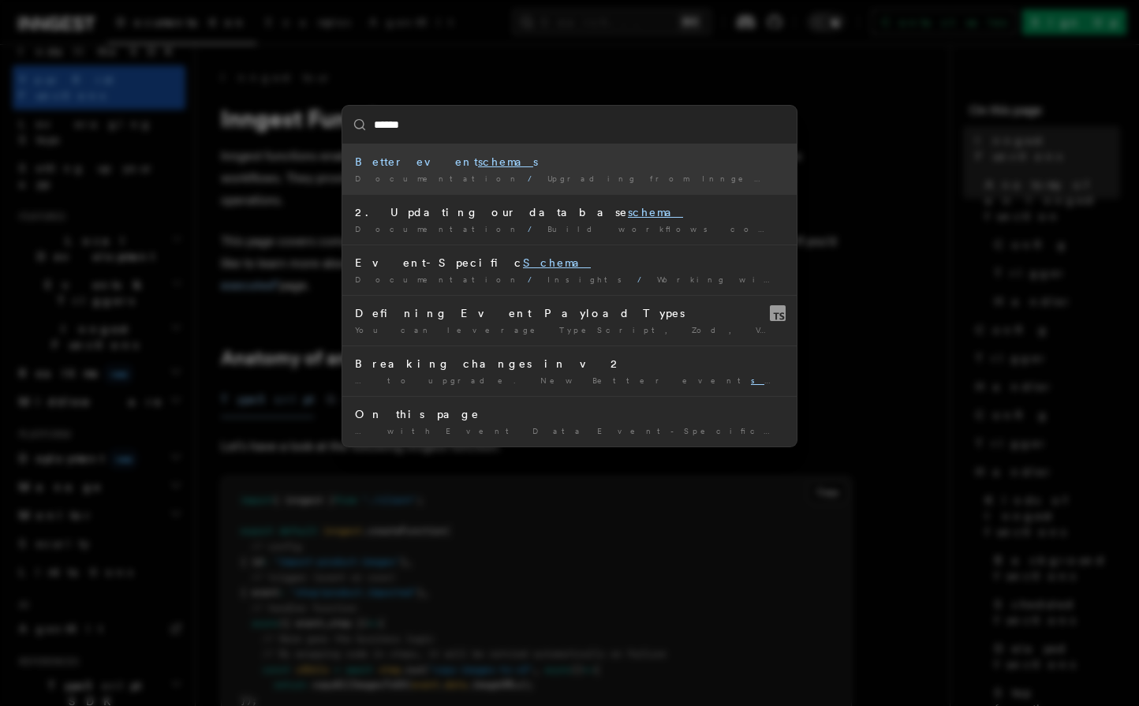
click at [478, 166] on mark "schema" at bounding box center [505, 161] width 55 height 13
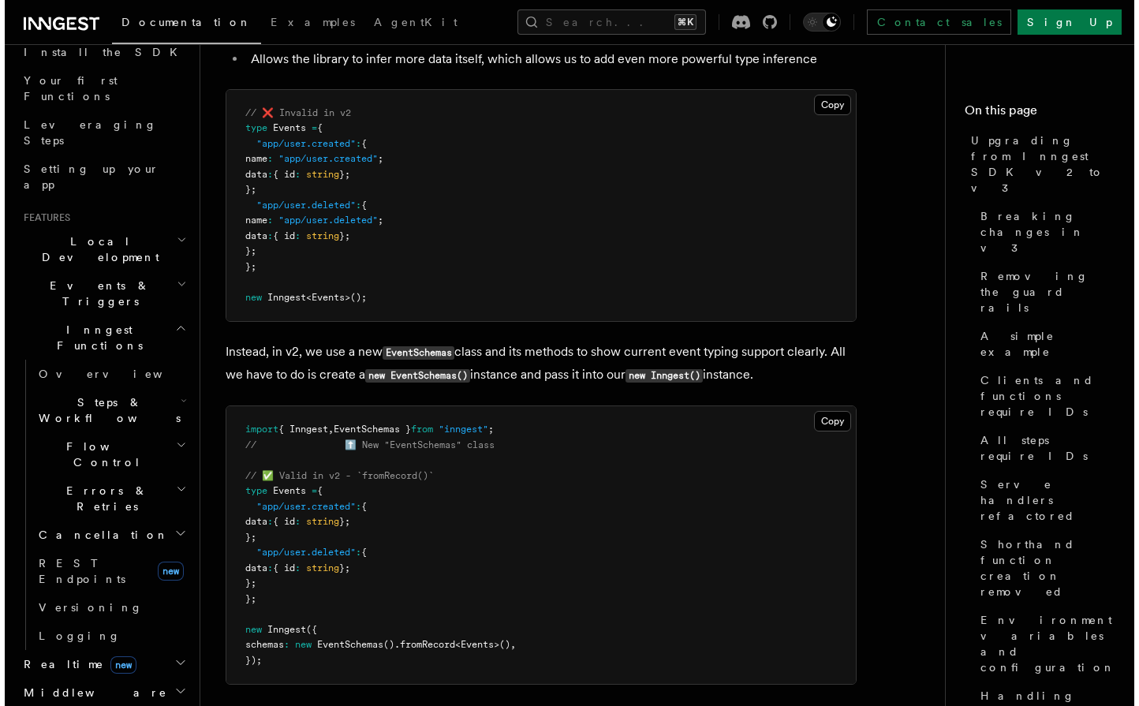
scroll to position [9276, 0]
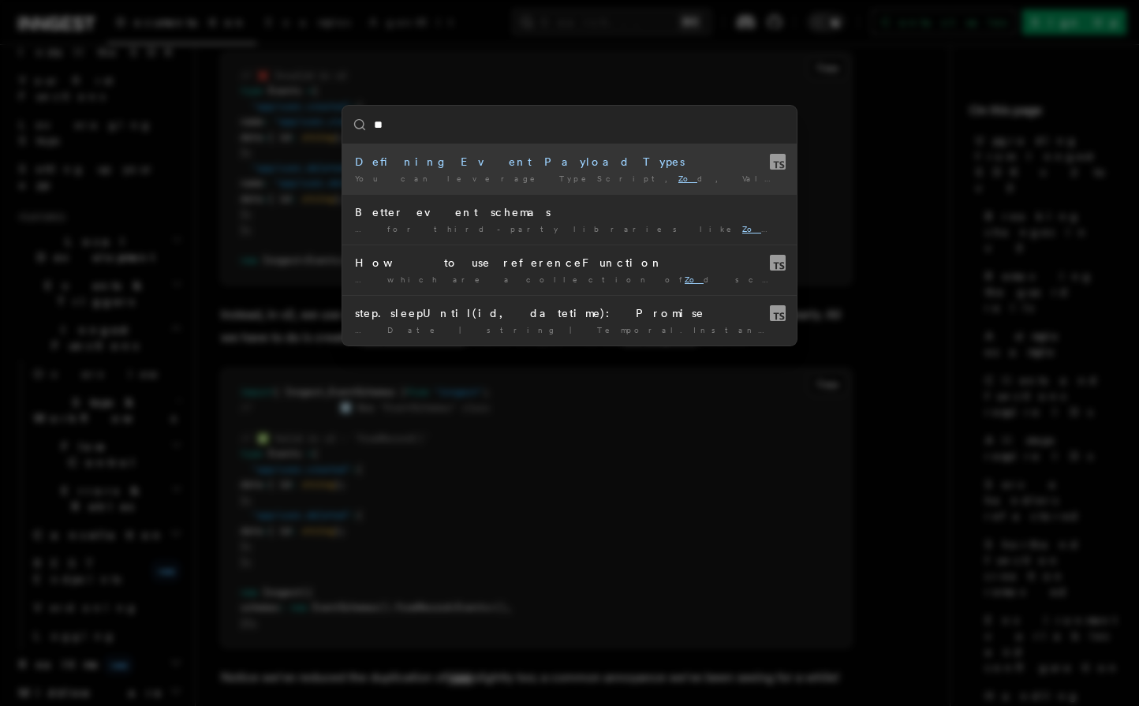
type input "***"
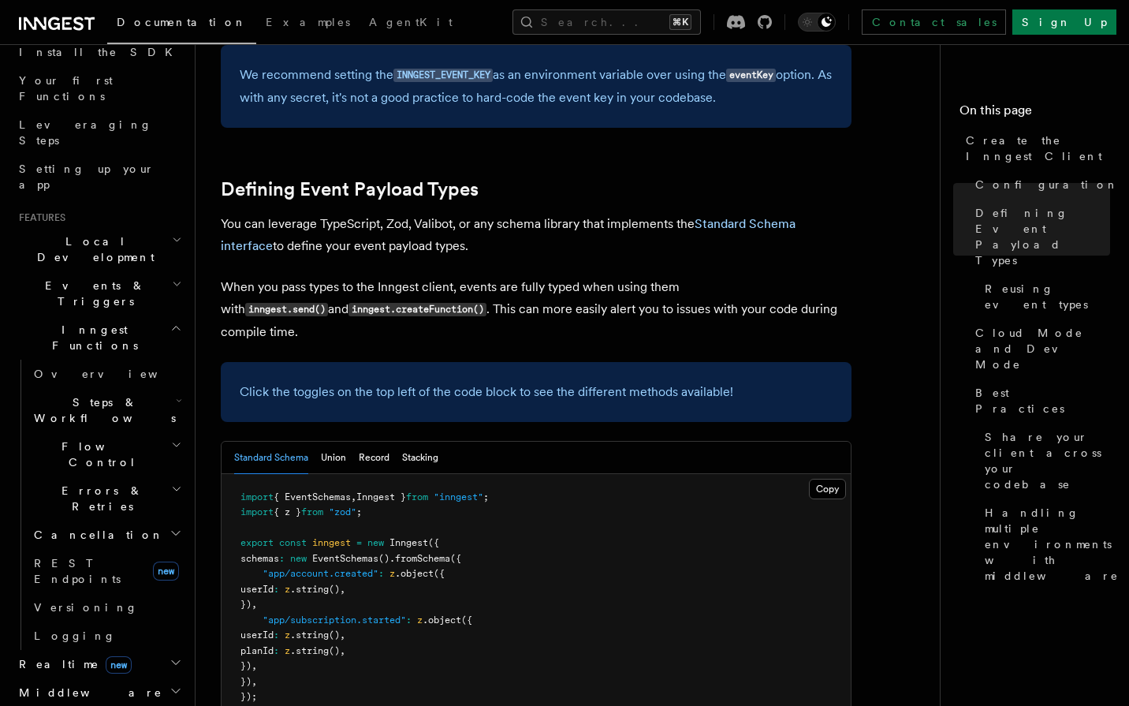
scroll to position [190, 0]
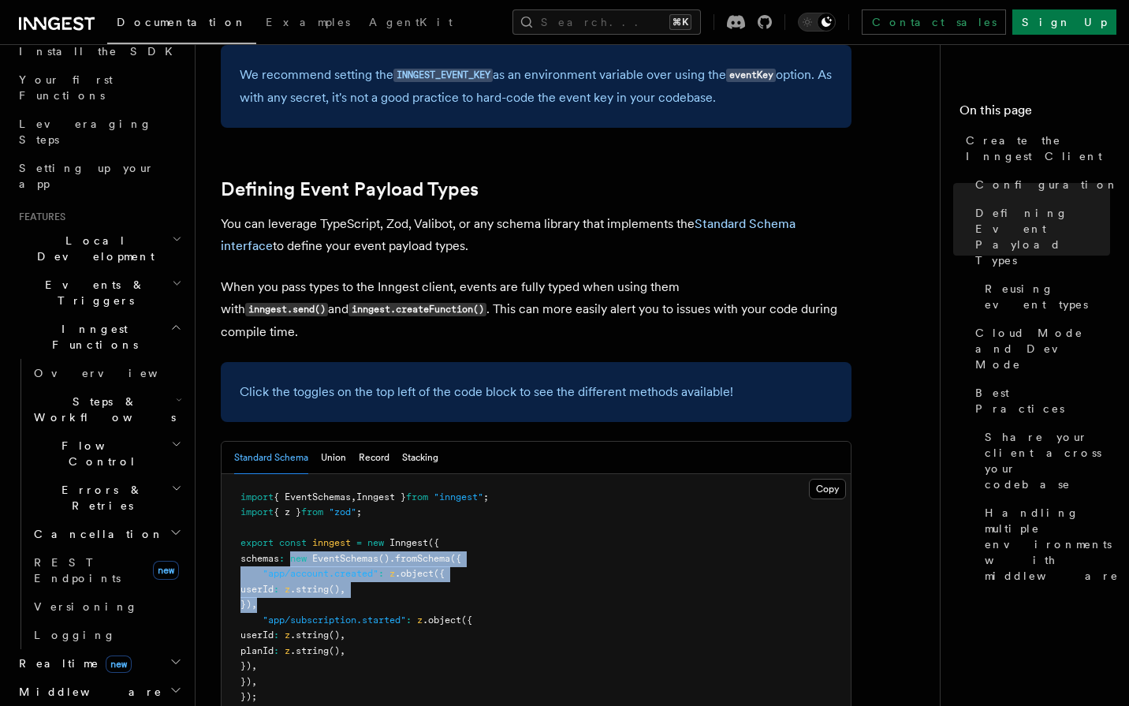
drag, startPoint x: 304, startPoint y: 435, endPoint x: 293, endPoint y: 484, distance: 50.7
click at [293, 484] on pre "import { EventSchemas , Inngest } from "inngest" ; import { z } from "zod" ; ex…" at bounding box center [536, 597] width 629 height 247
click at [307, 553] on span "new" at bounding box center [298, 558] width 17 height 11
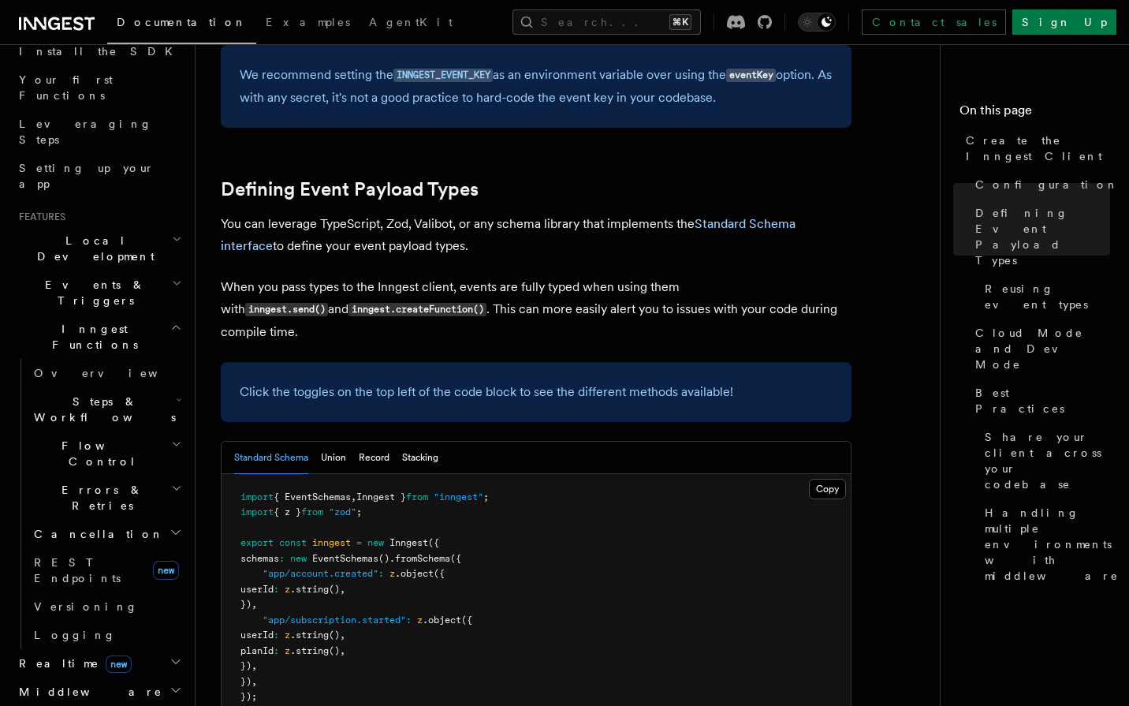
click at [279, 553] on span "schemas" at bounding box center [260, 558] width 39 height 11
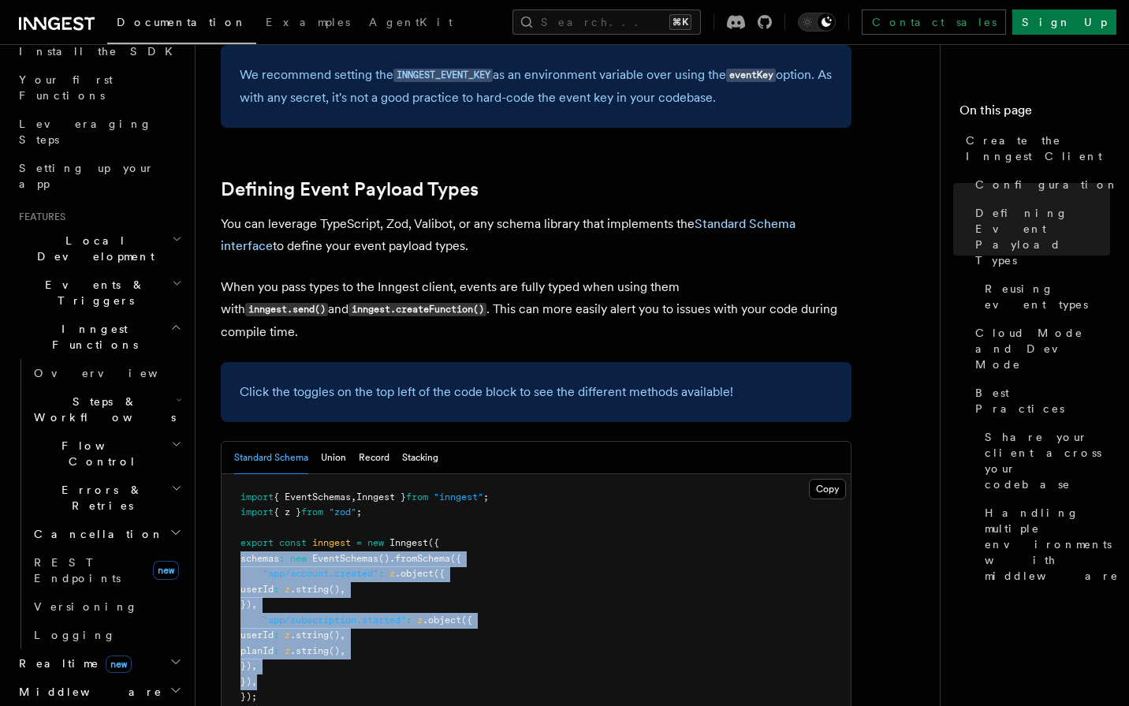
drag, startPoint x: 283, startPoint y: 439, endPoint x: 261, endPoint y: 558, distance: 120.3
click at [261, 558] on code "import { EventSchemas , Inngest } from "inngest" ; import { z } from "zod" ; ex…" at bounding box center [365, 596] width 248 height 211
copy code "schemas : new EventSchemas () .fromSchema ({ "app/account.created" : z .object …"
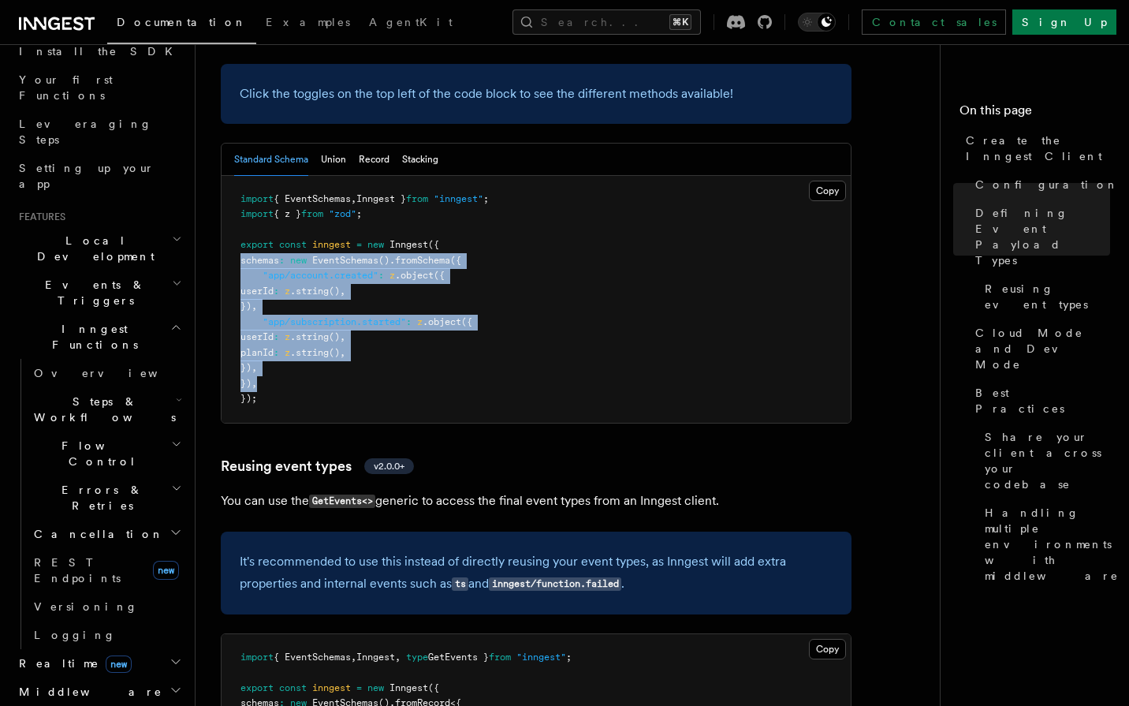
scroll to position [1600, 0]
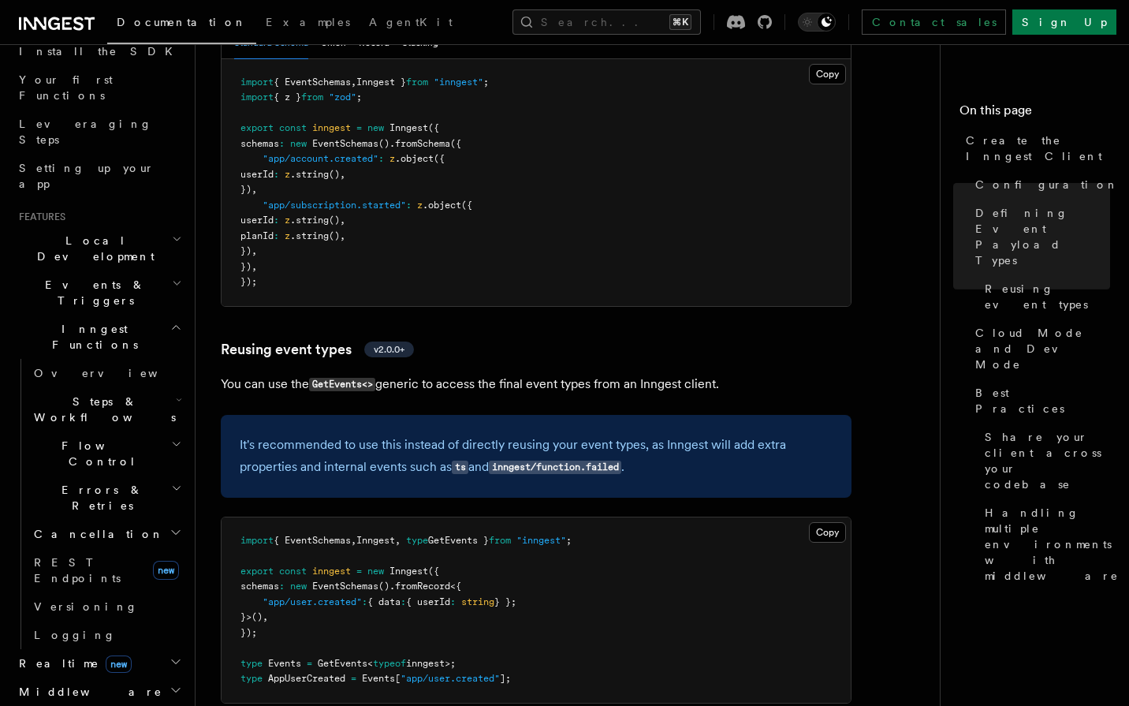
scroll to position [1751, 0]
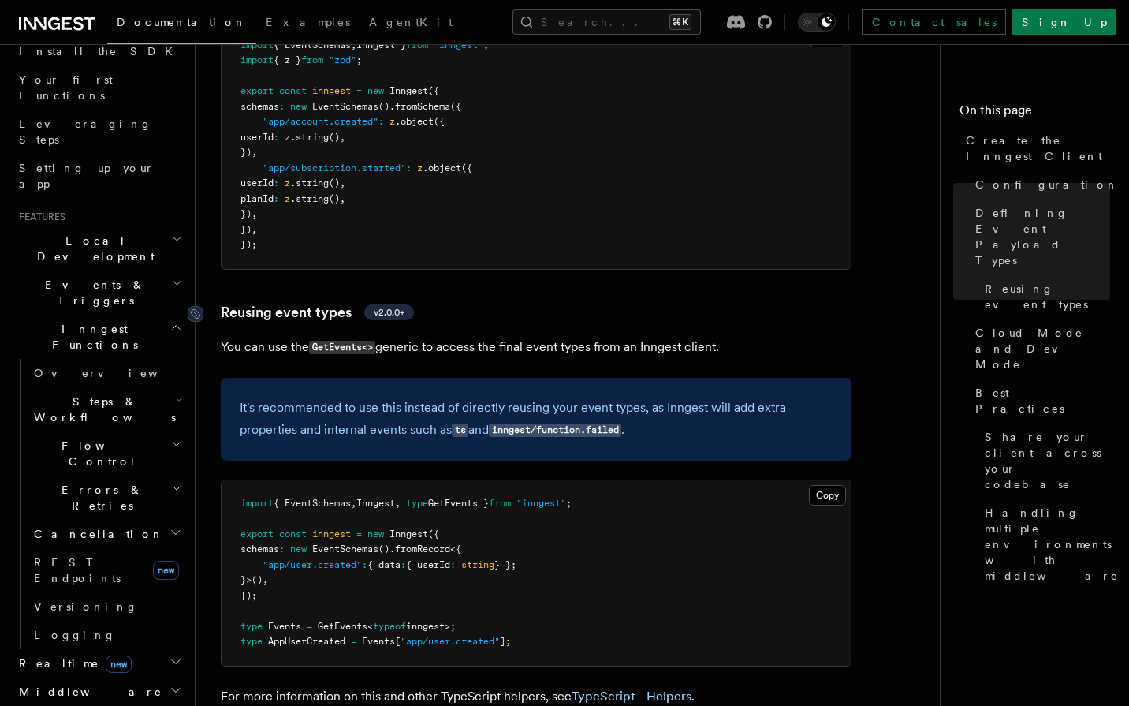
click at [394, 306] on span "v2.0.0+" at bounding box center [389, 312] width 31 height 13
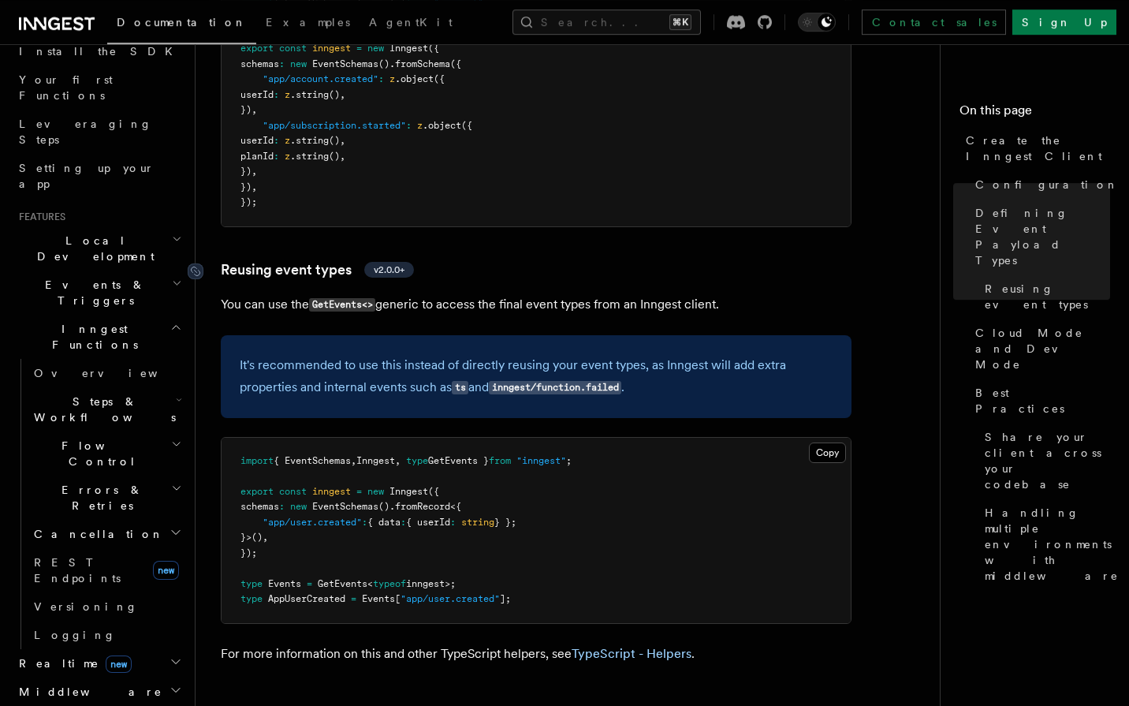
scroll to position [1811, 0]
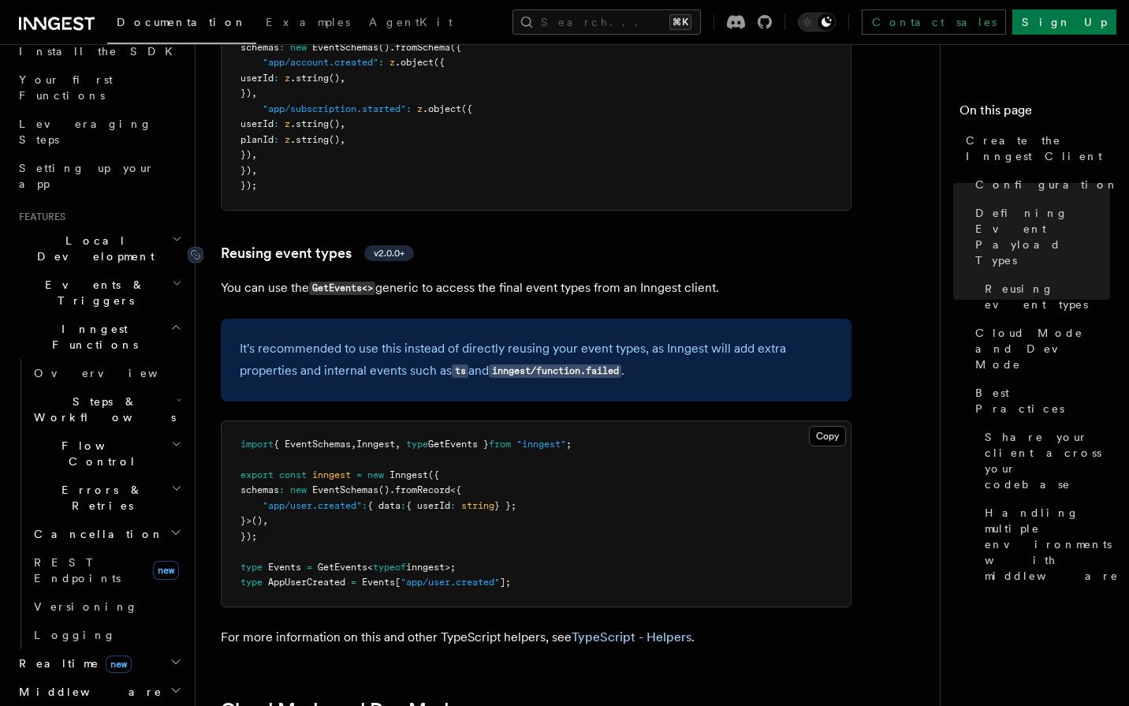
click at [394, 189] on article "References TypeScript SDK Create the Inngest Client The Inngest client object i…" at bounding box center [574, 345] width 707 height 4172
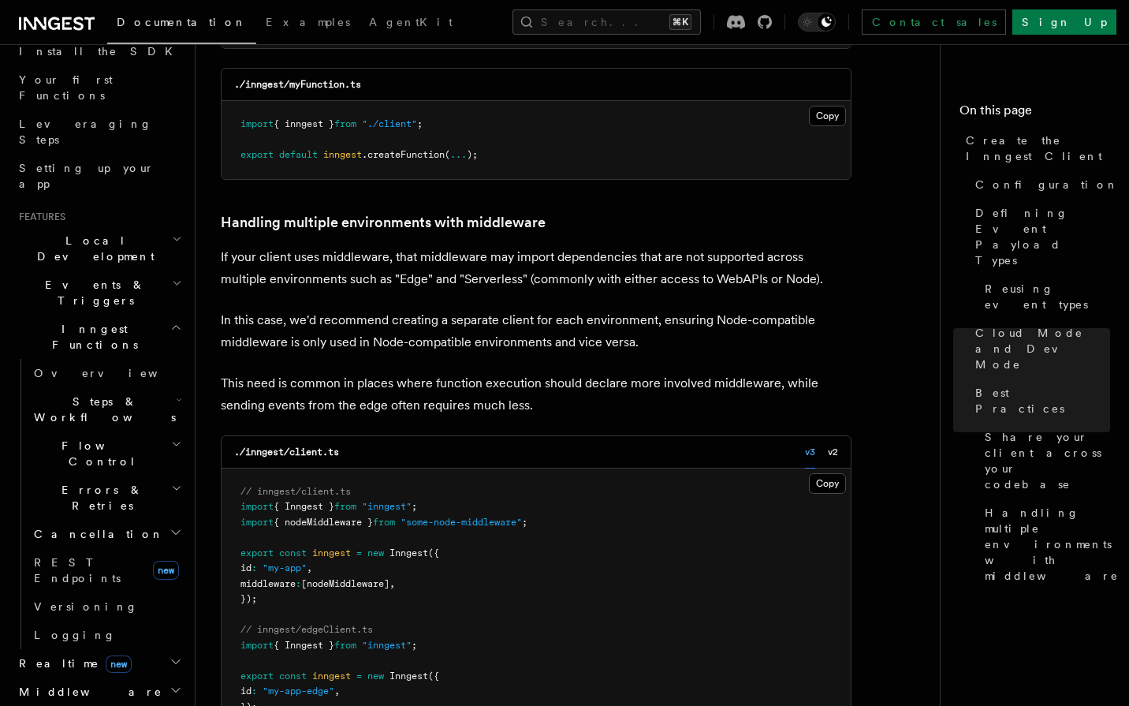
scroll to position [3133, 0]
